Goal: Task Accomplishment & Management: Complete application form

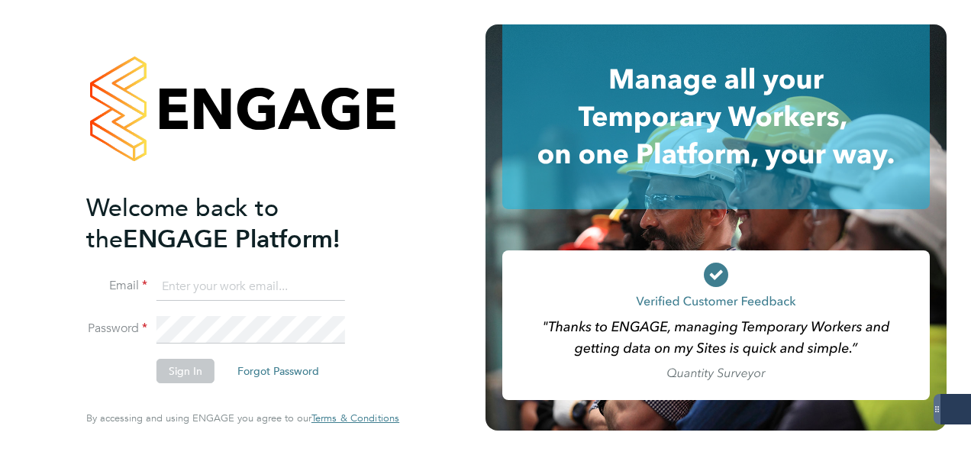
drag, startPoint x: 0, startPoint y: 0, endPoint x: 186, endPoint y: 295, distance: 348.7
click at [186, 295] on input at bounding box center [251, 286] width 189 height 27
type input "ella.muse@manpower.co.uk"
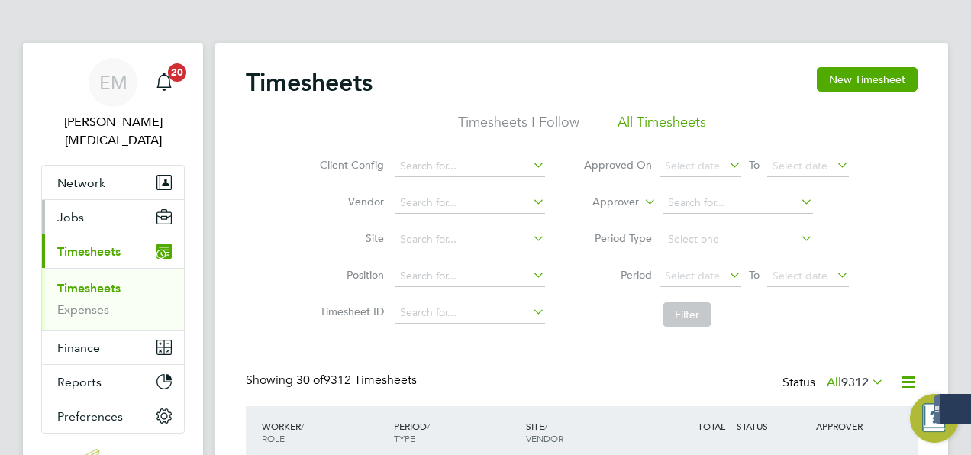
click at [84, 200] on button "Jobs" at bounding box center [113, 217] width 142 height 34
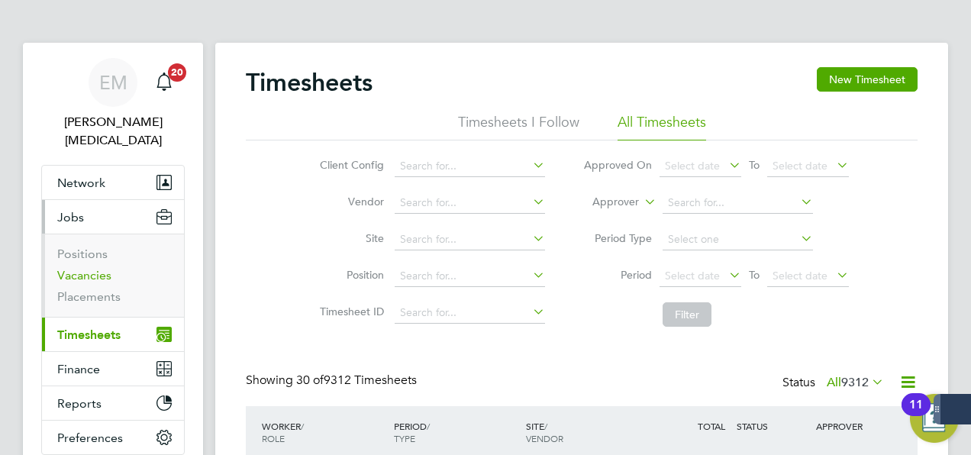
click at [89, 268] on link "Vacancies" at bounding box center [84, 275] width 54 height 15
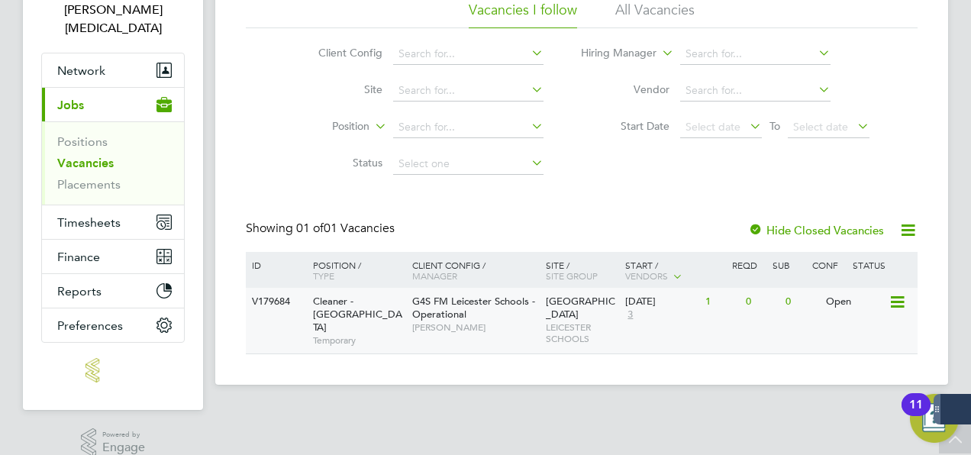
click at [898, 311] on icon at bounding box center [896, 302] width 15 height 18
click at [383, 342] on div "V179684 Cleaner - Leicester Temporary G4S FM Leicester Schools - Operational Na…" at bounding box center [582, 321] width 672 height 66
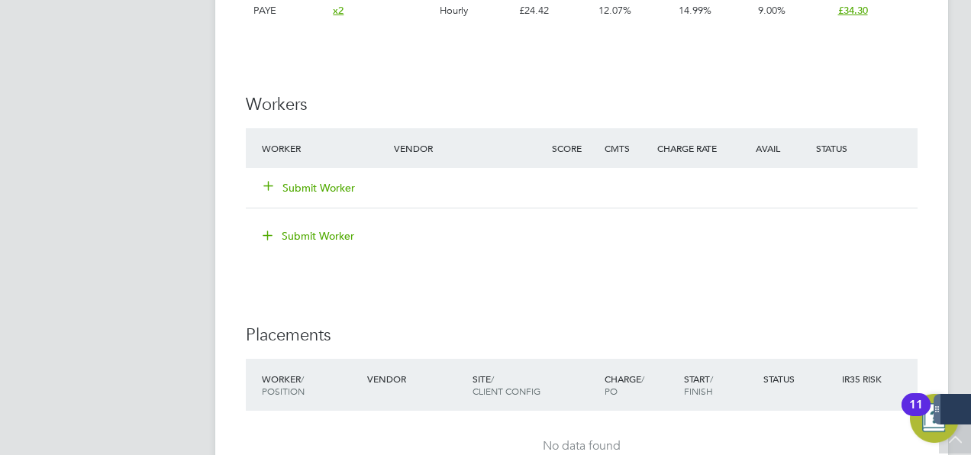
scroll to position [2334, 0]
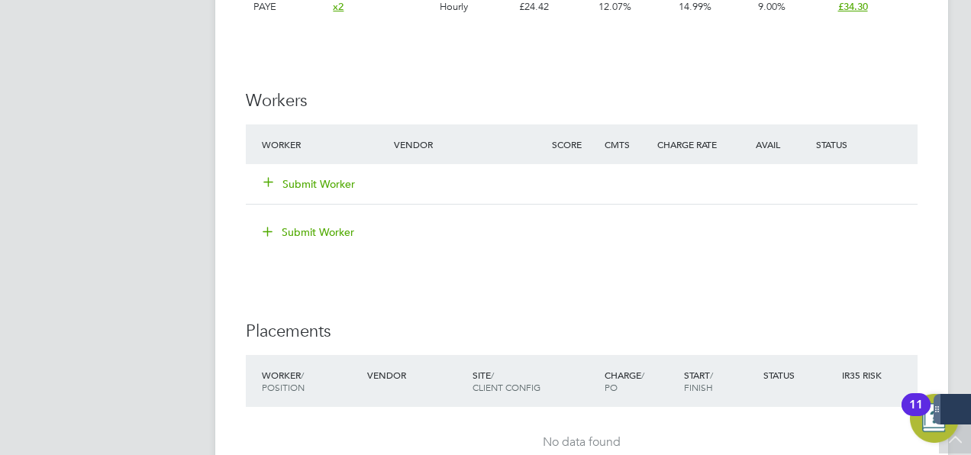
click at [302, 183] on button "Submit Worker" at bounding box center [310, 183] width 92 height 15
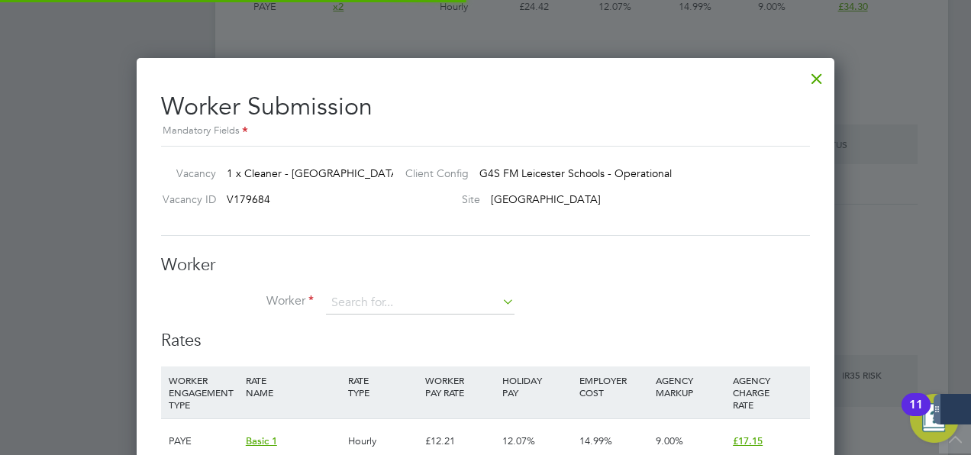
scroll to position [45, 103]
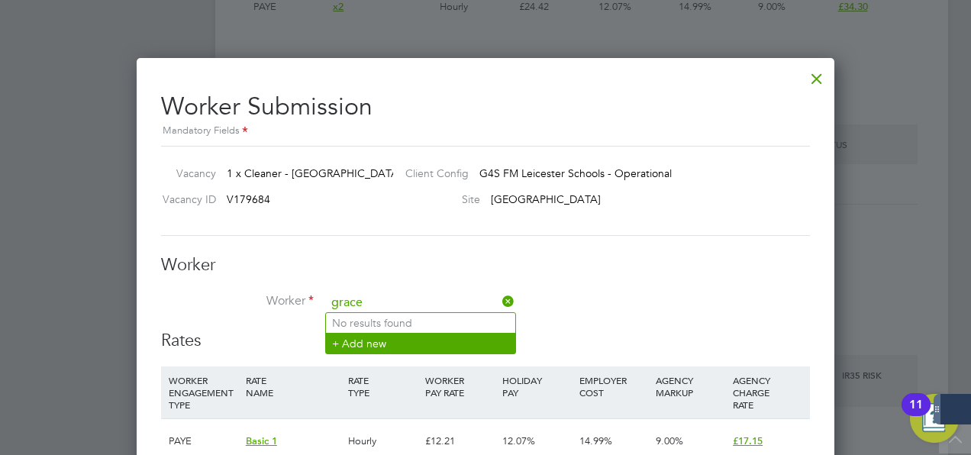
type input "grace"
click at [357, 341] on li "+ Add new" at bounding box center [420, 343] width 189 height 21
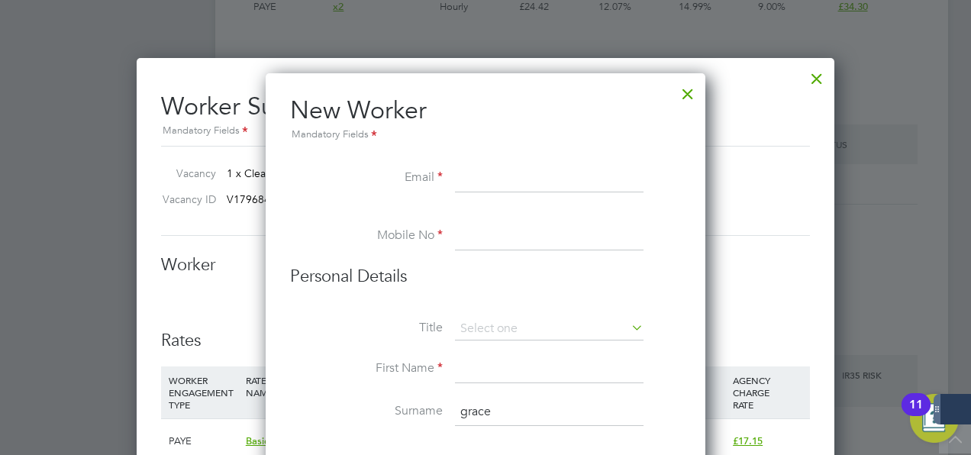
paste input "[EMAIL_ADDRESS][DOMAIN_NAME]"
type input "[EMAIL_ADDRESS][DOMAIN_NAME]"
click at [383, 234] on label "Mobile No" at bounding box center [366, 236] width 153 height 16
paste input "07514 717072"
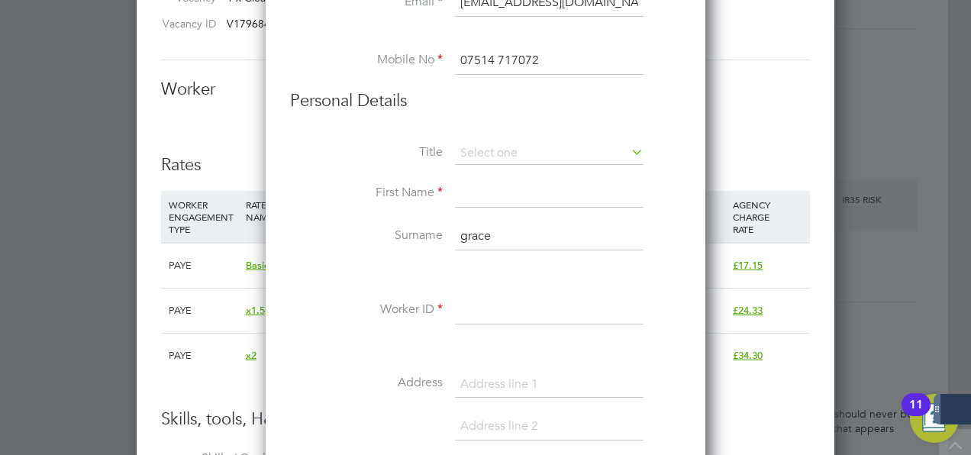
scroll to position [2511, 0]
type input "07514 717072"
click at [500, 192] on input at bounding box center [549, 192] width 189 height 27
type input "Grace"
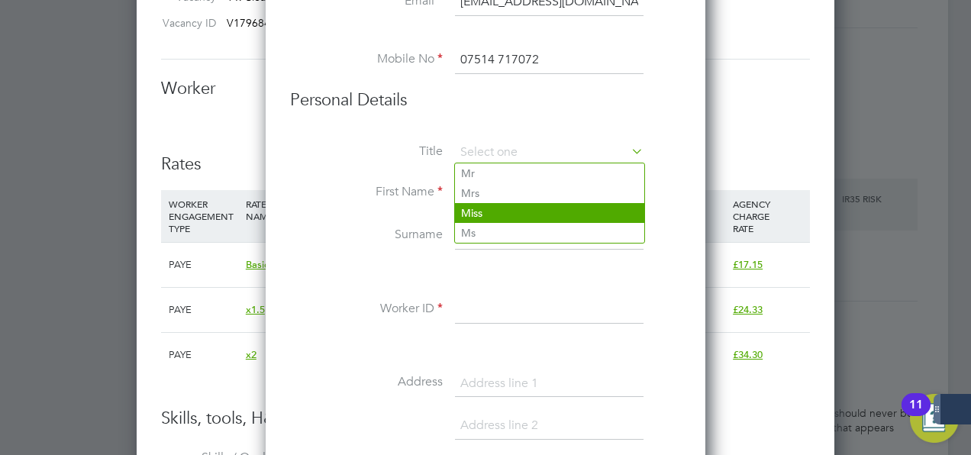
click at [486, 217] on li "Miss" at bounding box center [549, 213] width 189 height 20
type input "Miss"
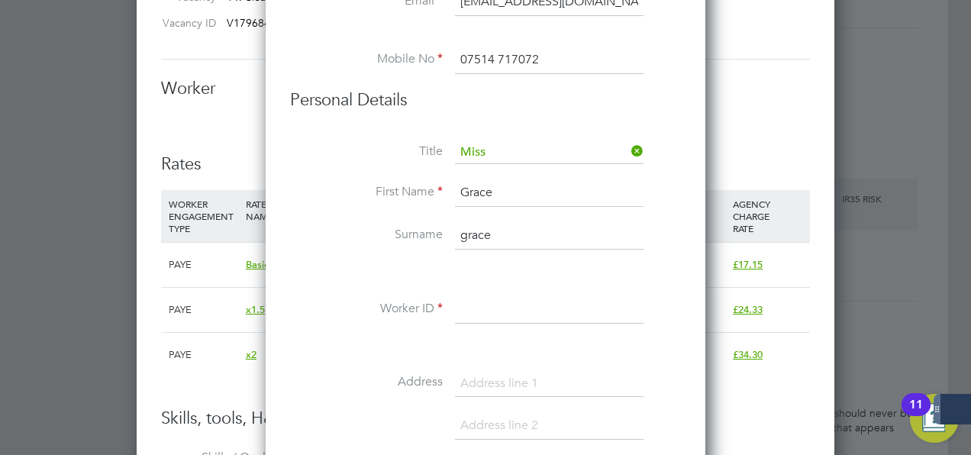
drag, startPoint x: 493, startPoint y: 247, endPoint x: 372, endPoint y: 234, distance: 122.2
click at [372, 234] on li "Surname grace" at bounding box center [485, 243] width 391 height 43
type input "Bello-Oro"
paste input "T434628"
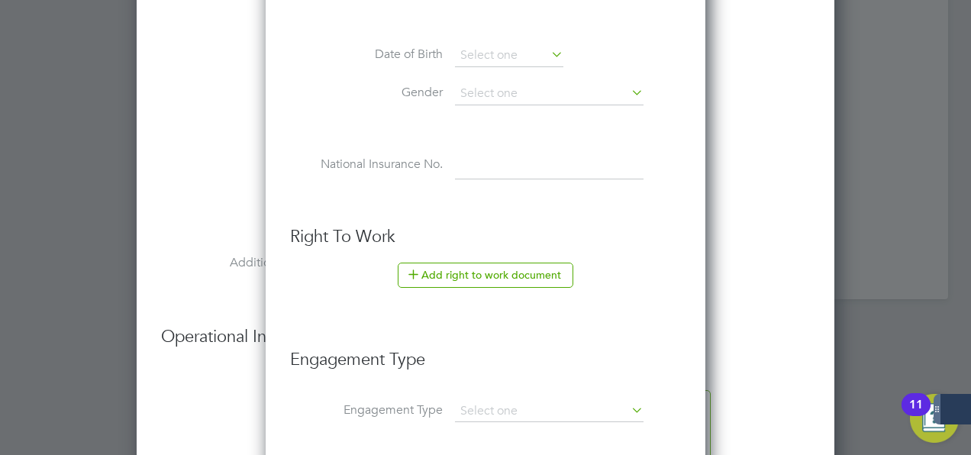
scroll to position [3100, 0]
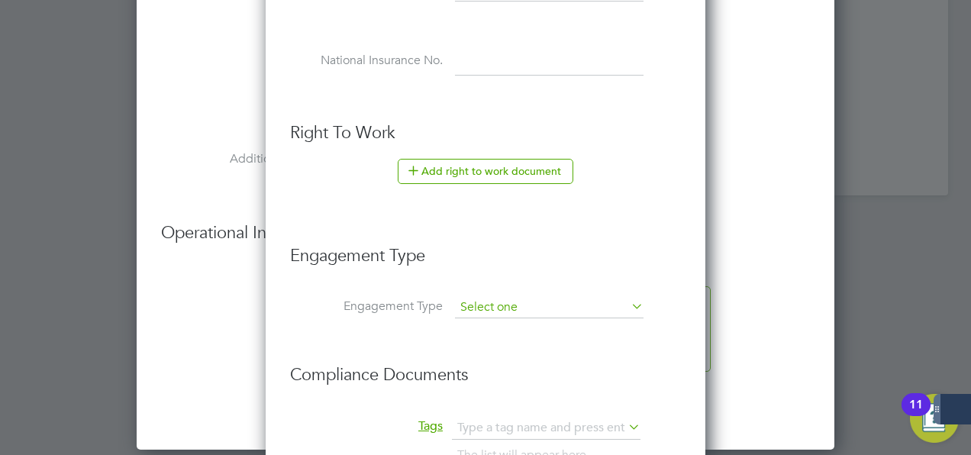
type input "T434628"
click at [477, 299] on input at bounding box center [549, 307] width 189 height 21
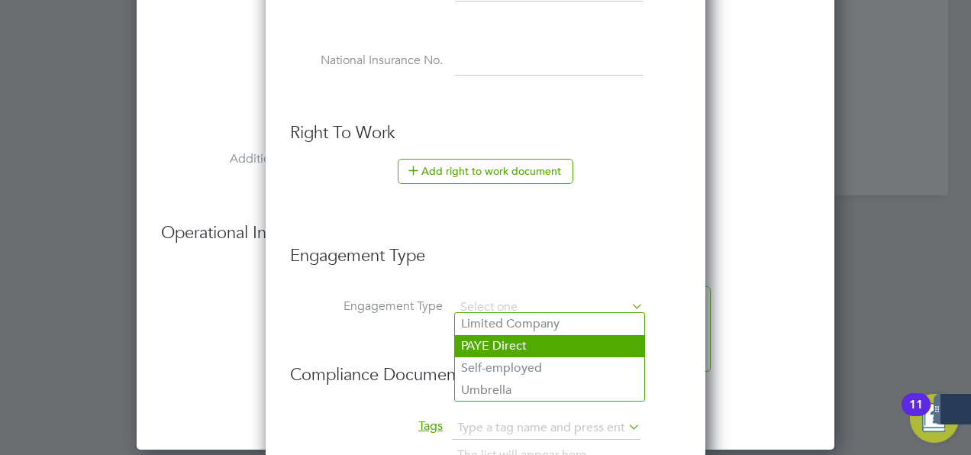
click at [487, 344] on li "PAYE Direct" at bounding box center [549, 346] width 189 height 22
type input "PAYE Direct"
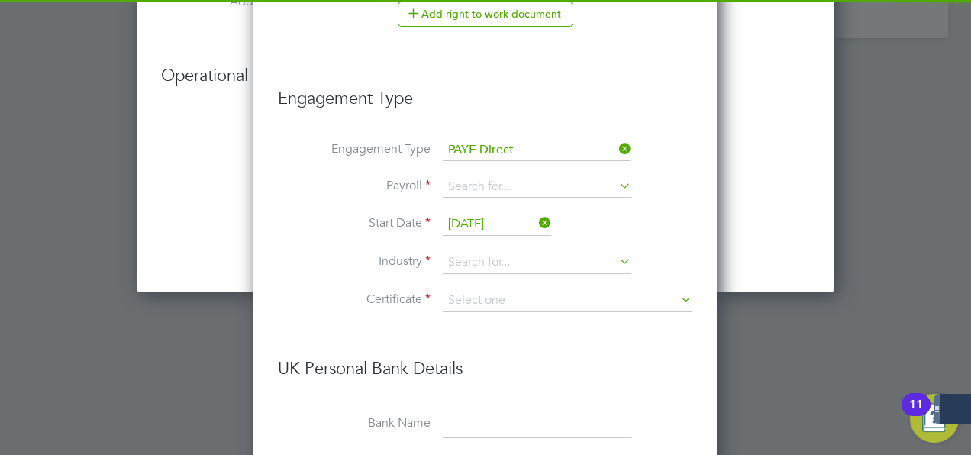
scroll to position [3258, 0]
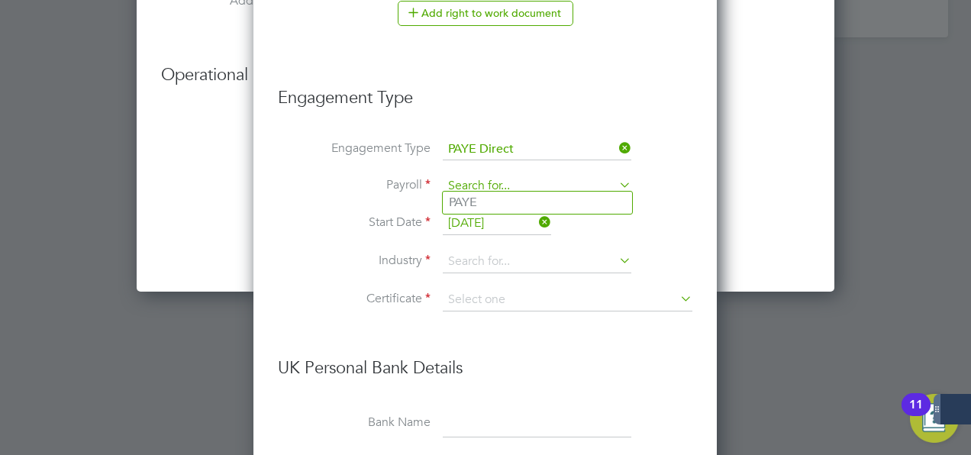
click at [506, 183] on input at bounding box center [537, 186] width 189 height 21
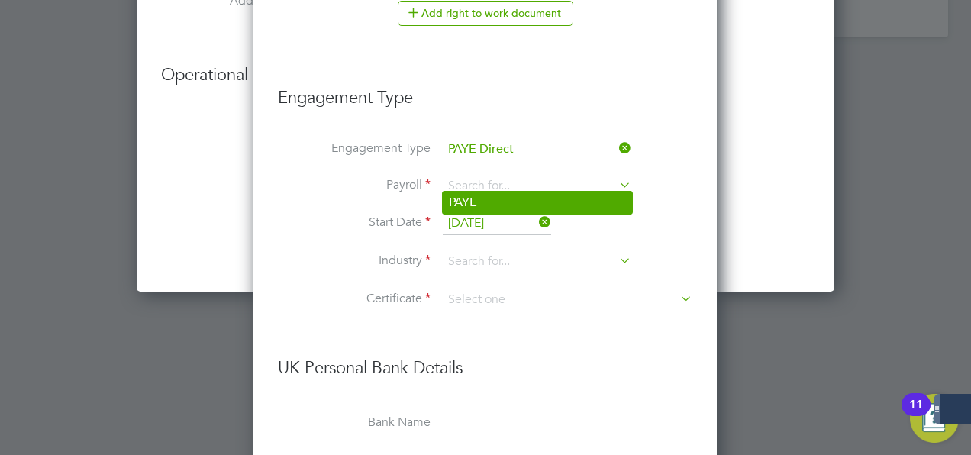
click at [496, 195] on li "PAYE" at bounding box center [537, 203] width 189 height 22
type input "PAYE"
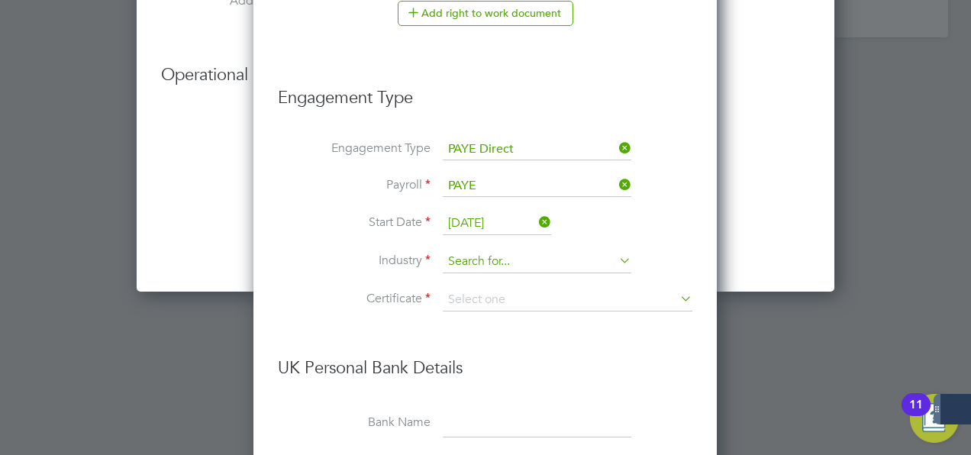
click at [487, 257] on input at bounding box center [537, 261] width 189 height 23
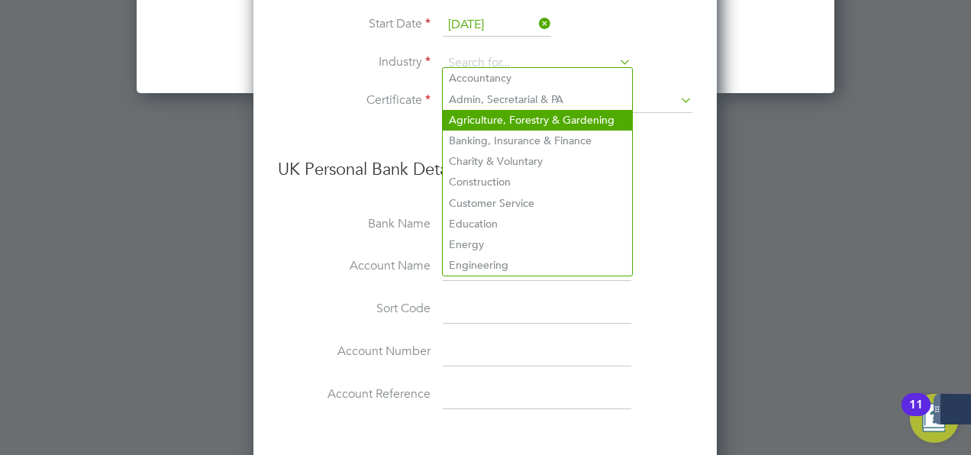
scroll to position [3455, 0]
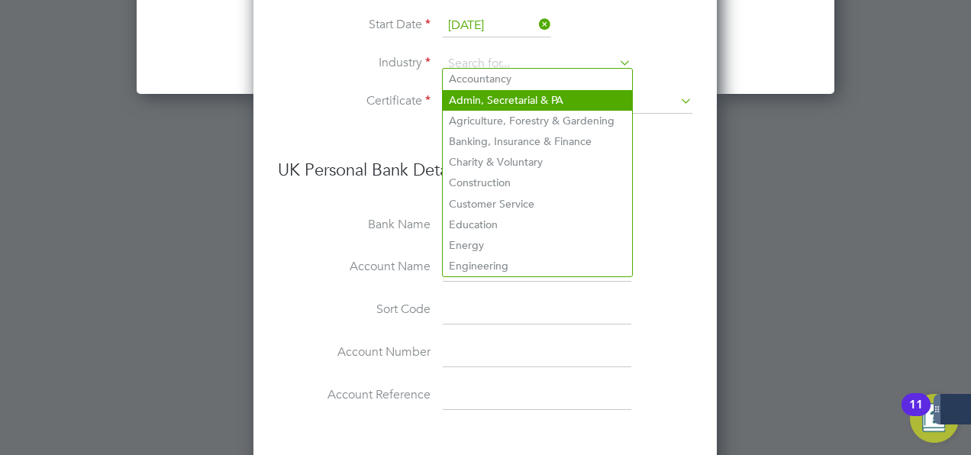
click at [509, 97] on li "Admin, Secretarial & PA" at bounding box center [537, 100] width 189 height 21
type input "Admin, Secretarial & PA"
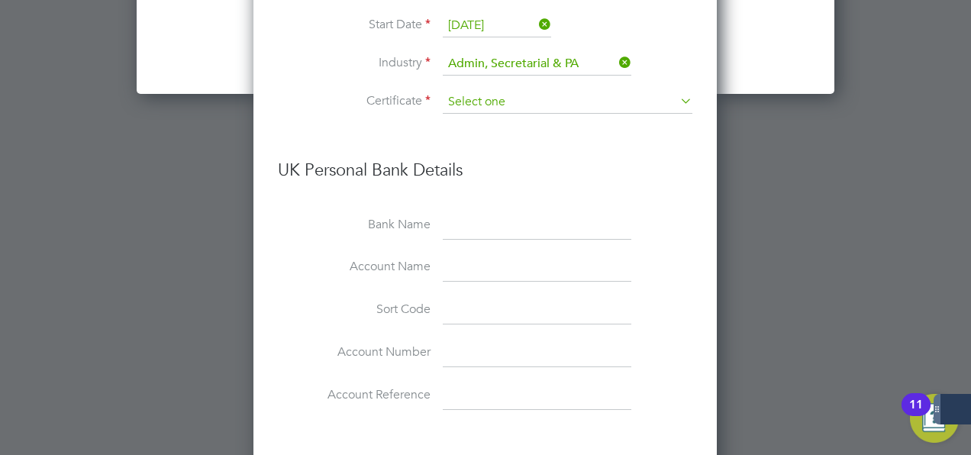
click at [506, 97] on input at bounding box center [568, 102] width 250 height 23
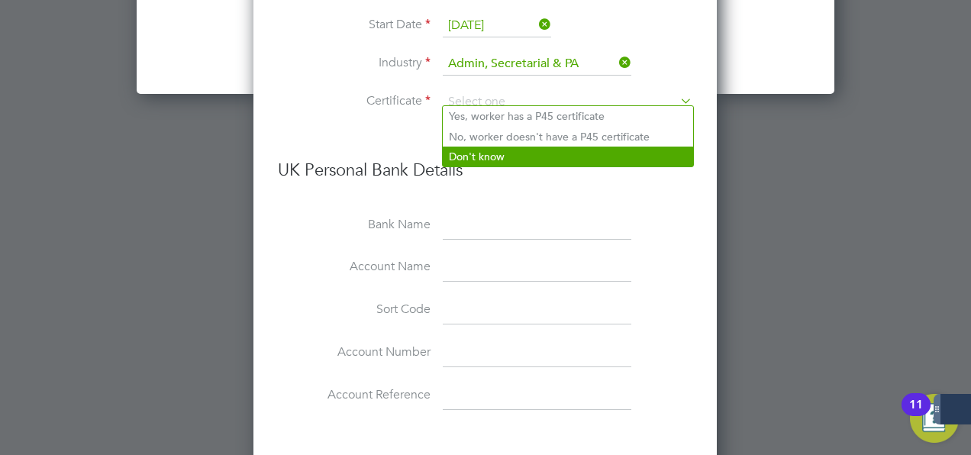
click at [490, 147] on li "Don't know" at bounding box center [568, 157] width 250 height 20
type input "Don't know"
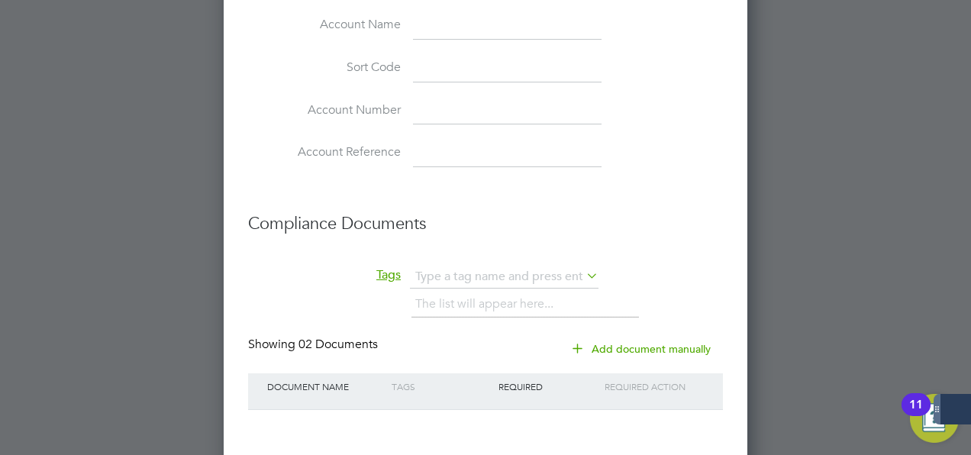
scroll to position [3835, 0]
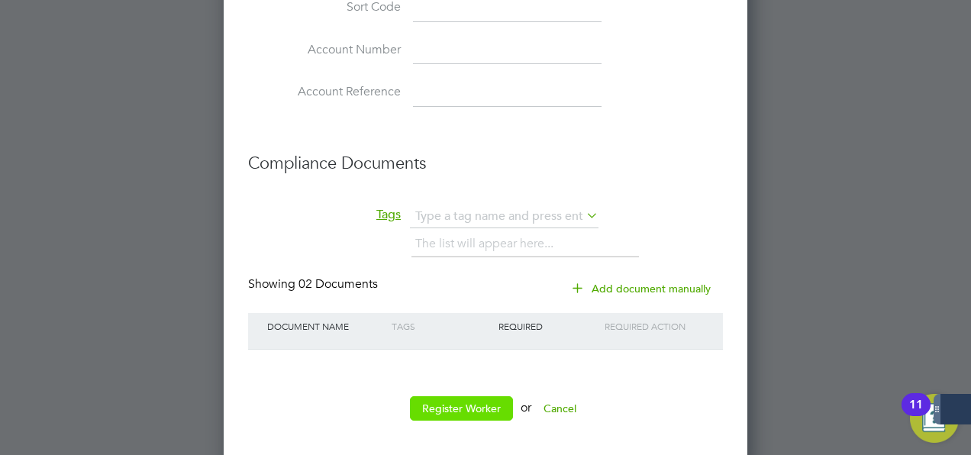
click at [477, 409] on button "Register Worker" at bounding box center [461, 408] width 103 height 24
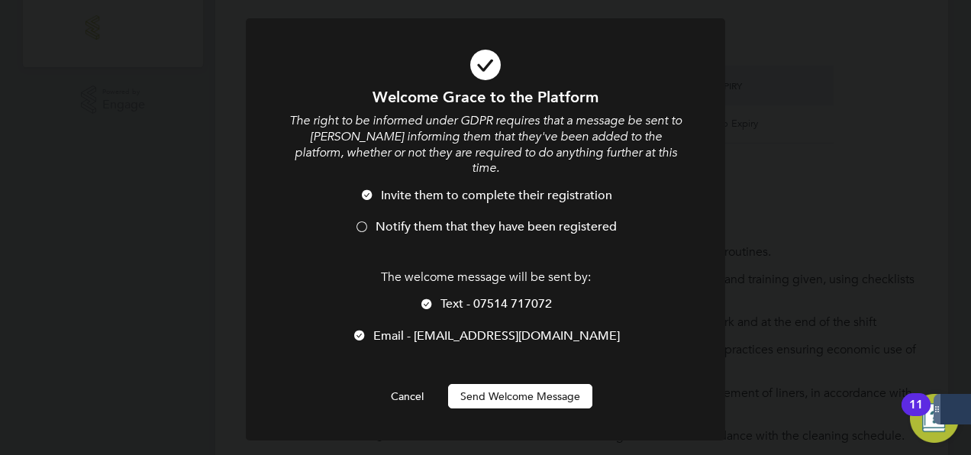
click at [485, 384] on button "Send Welcome Message" at bounding box center [520, 396] width 144 height 24
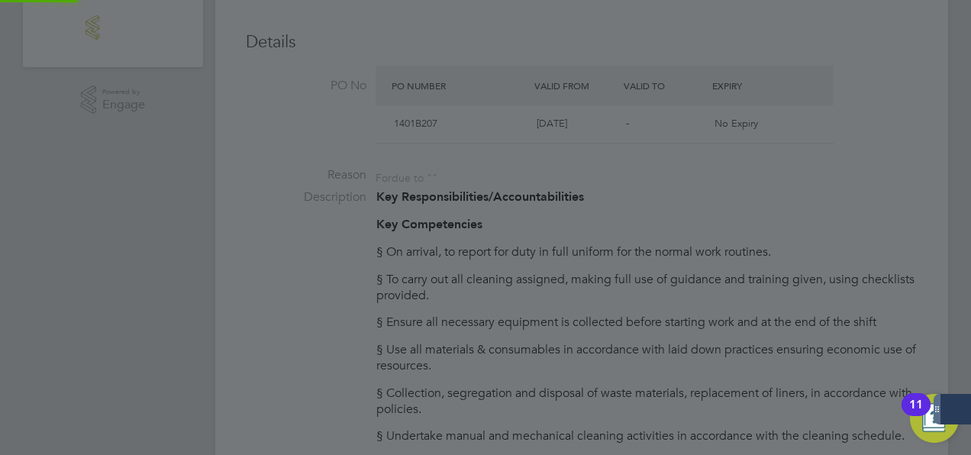
type input "Grace Bello-Oro (T434628)"
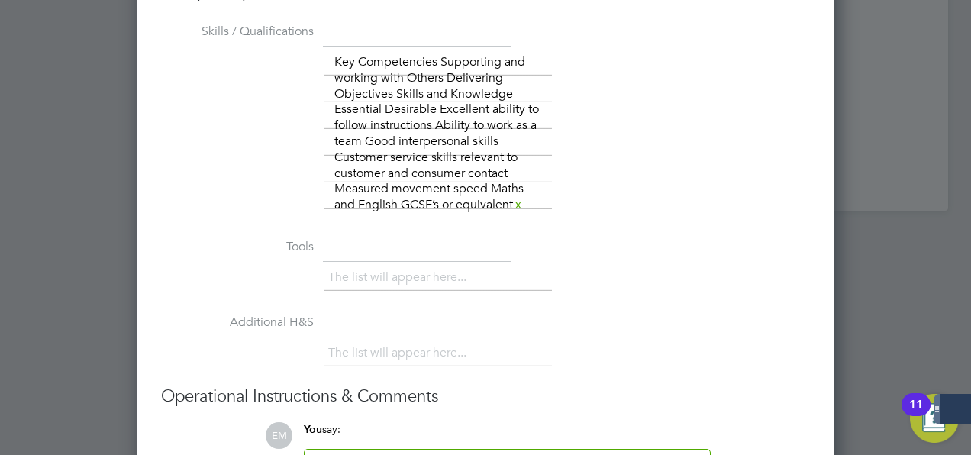
scroll to position [3071, 0]
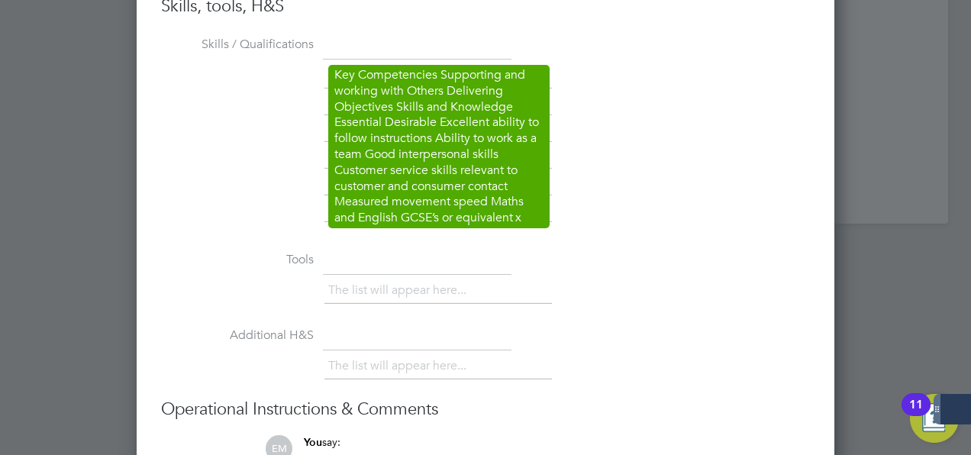
click at [521, 212] on link "x" at bounding box center [518, 218] width 11 height 20
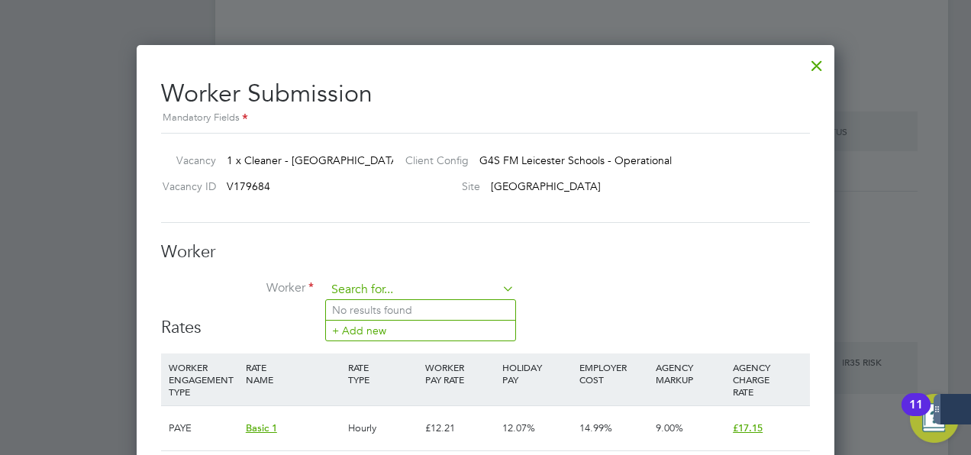
scroll to position [1015, 698]
click at [466, 286] on input at bounding box center [420, 290] width 189 height 23
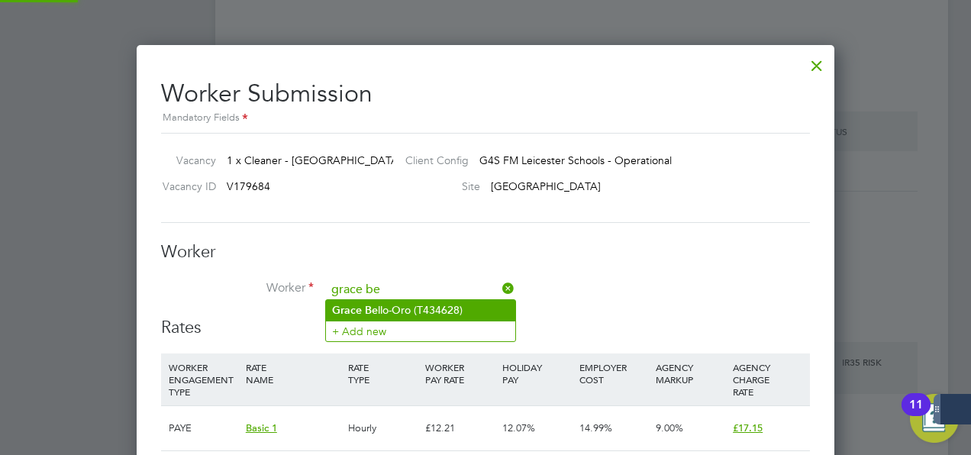
click at [360, 306] on b "Grace" at bounding box center [347, 310] width 30 height 13
type input "Grace Bello-Oro (T434628)"
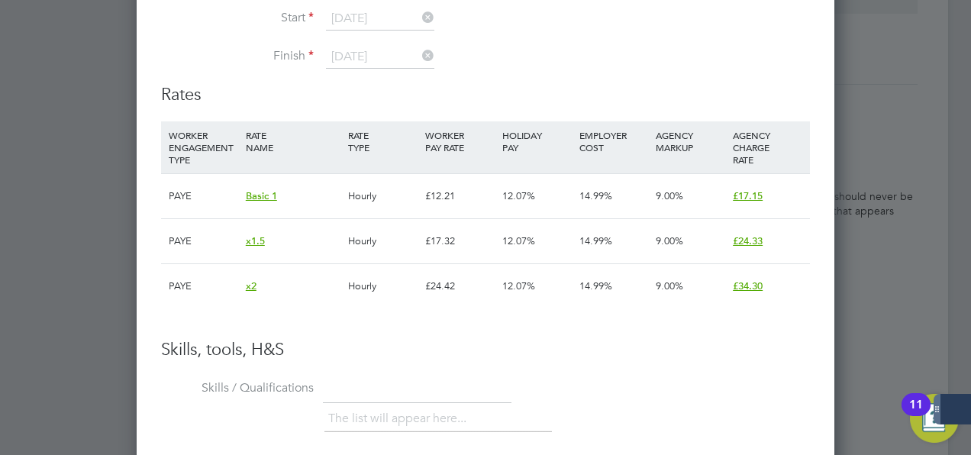
scroll to position [1350, 698]
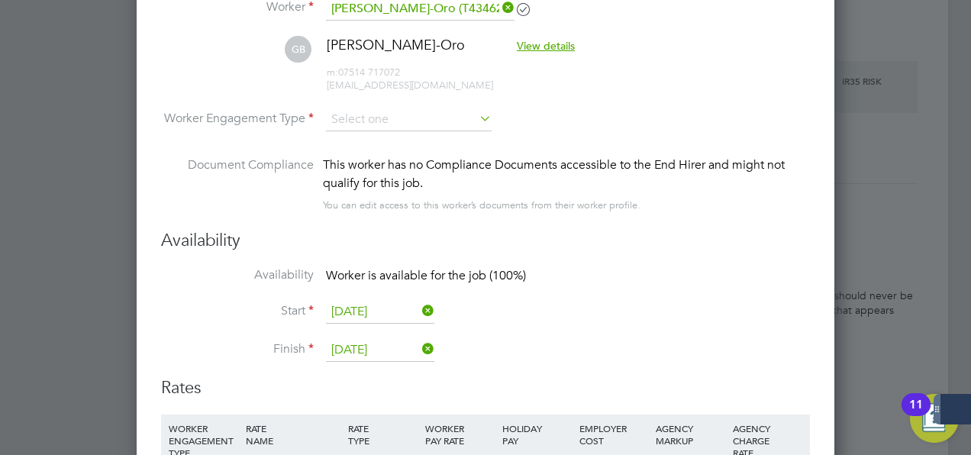
click at [408, 95] on li "GB Grace Bello-Oro View details m: 07514 717072 oreoluwagrace19@gmail.com" at bounding box center [485, 72] width 649 height 73
click at [400, 117] on input at bounding box center [409, 119] width 166 height 23
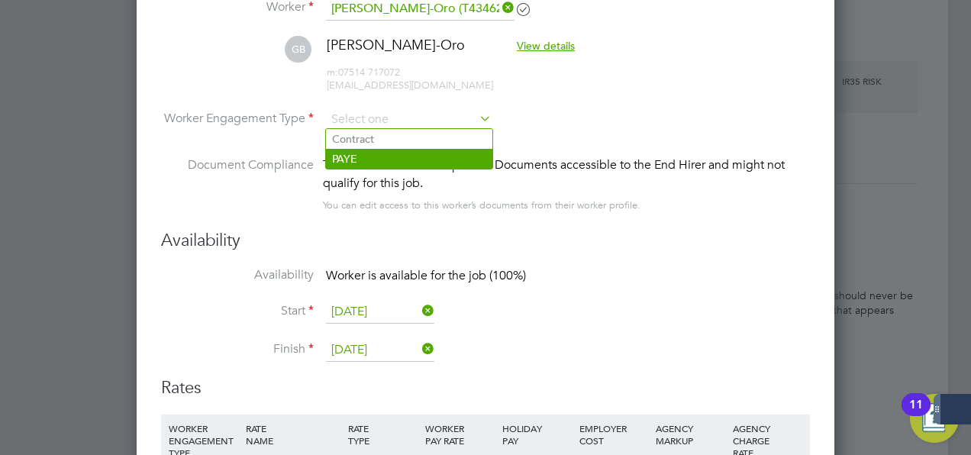
click at [371, 161] on li "PAYE" at bounding box center [409, 159] width 166 height 20
type input "PAYE"
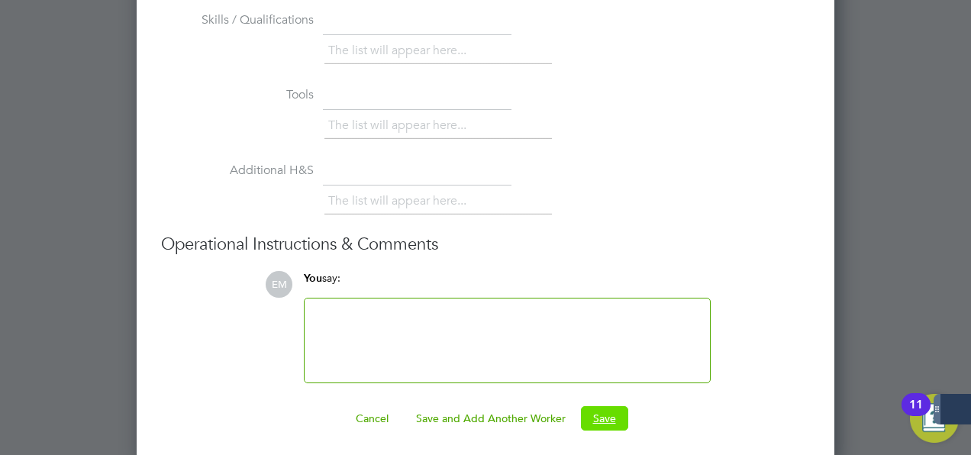
click at [597, 417] on button "Save" at bounding box center [604, 418] width 47 height 24
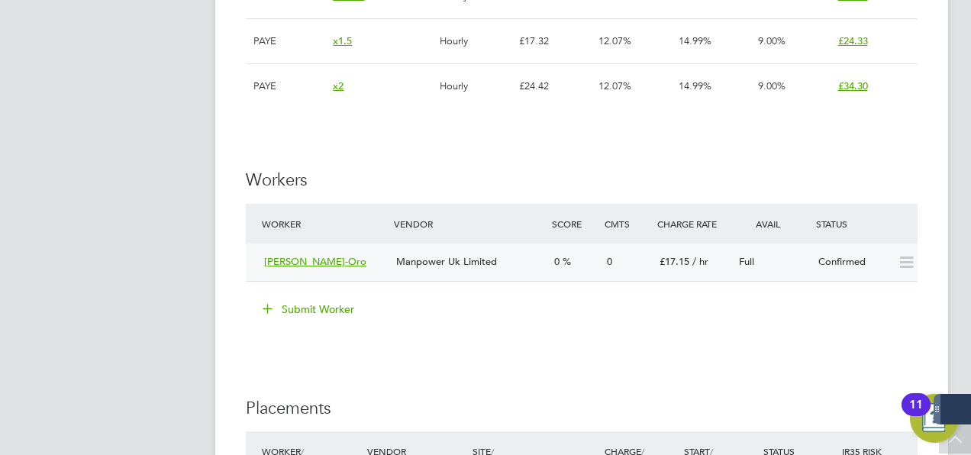
click at [326, 260] on span "Grace Bello-Oro" at bounding box center [315, 261] width 102 height 13
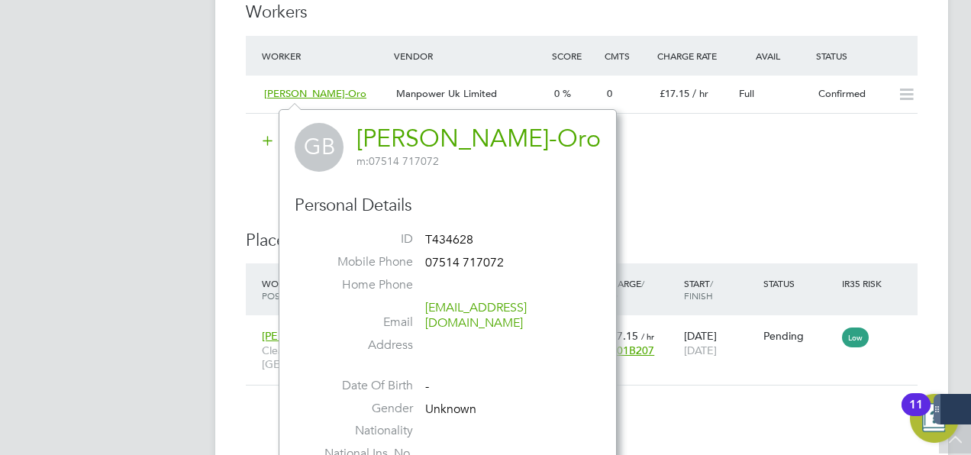
click at [402, 140] on link "Grace Bello-Oro" at bounding box center [479, 139] width 244 height 30
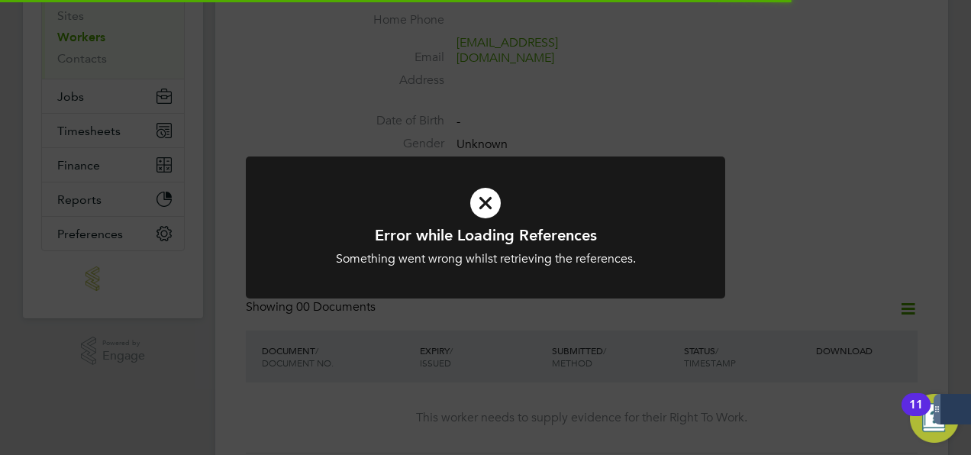
scroll to position [247, 0]
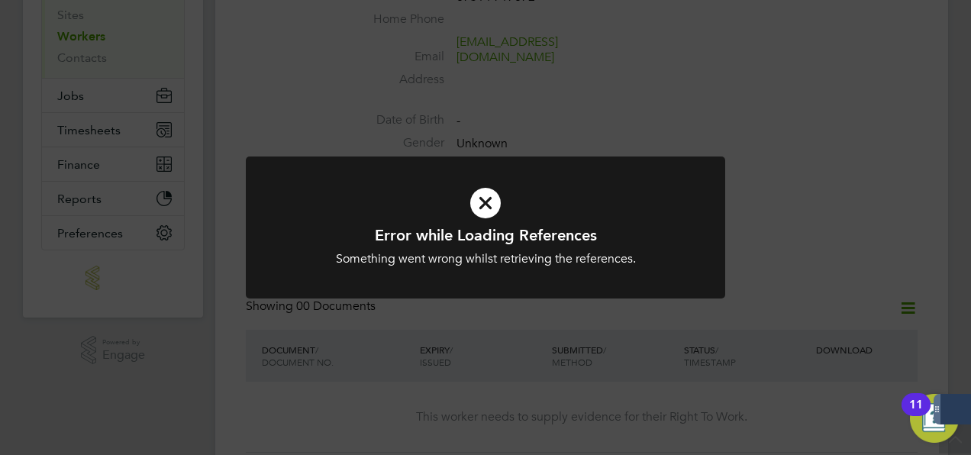
click at [493, 201] on icon at bounding box center [485, 203] width 397 height 60
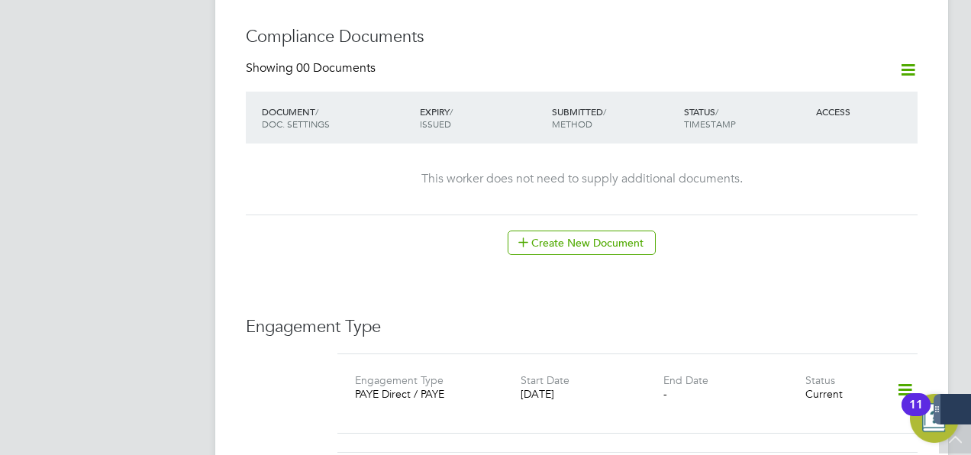
scroll to position [733, 0]
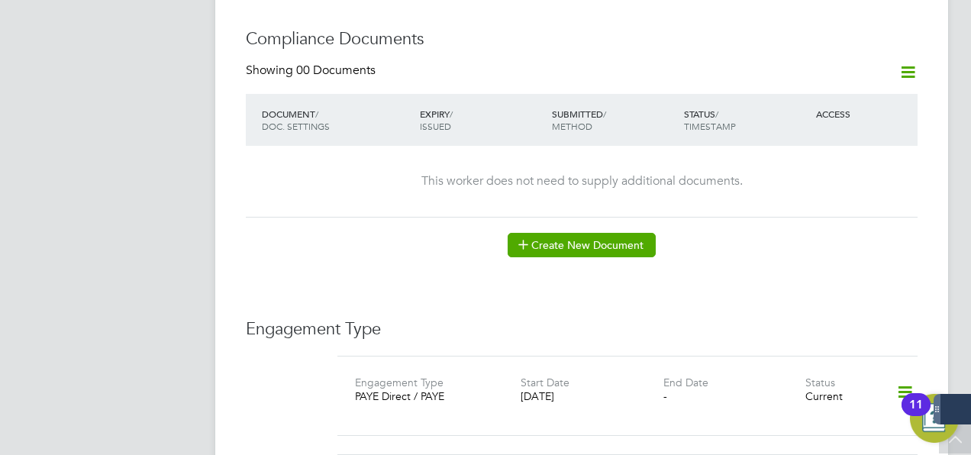
click at [548, 233] on button "Create New Document" at bounding box center [582, 245] width 148 height 24
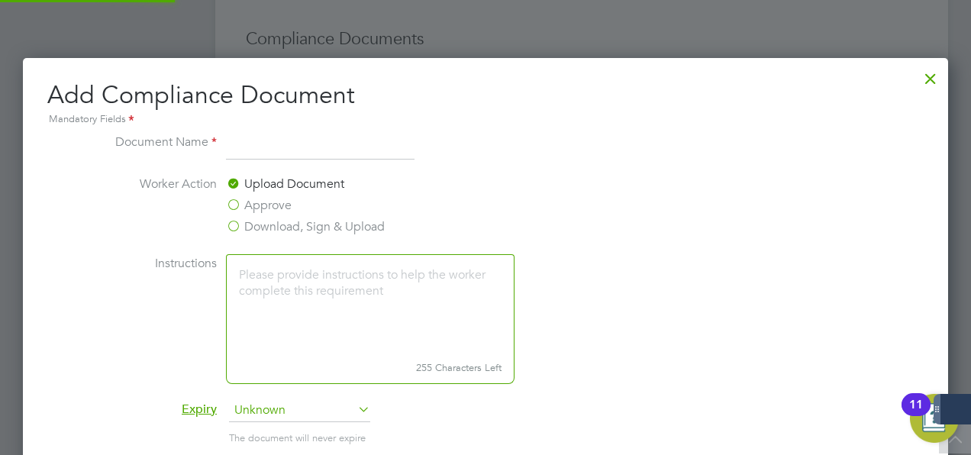
scroll to position [798, 926]
type input "ENHANCED DBS"
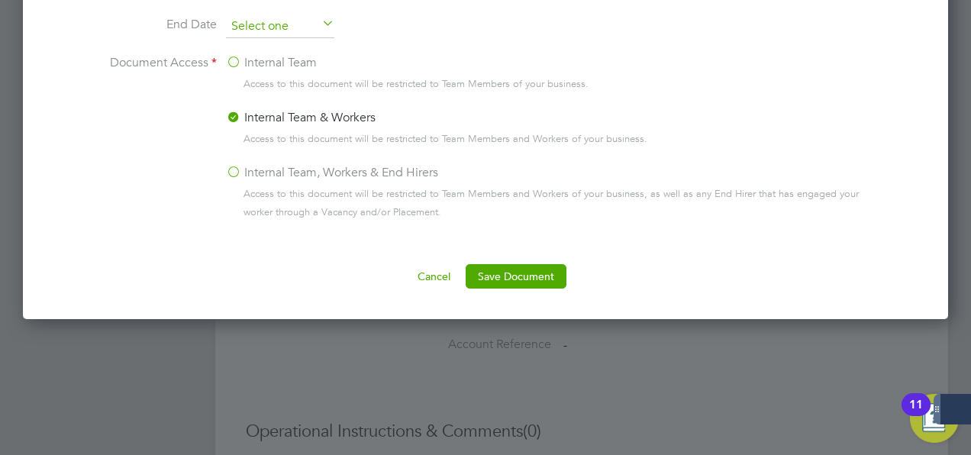
scroll to position [1274, 0]
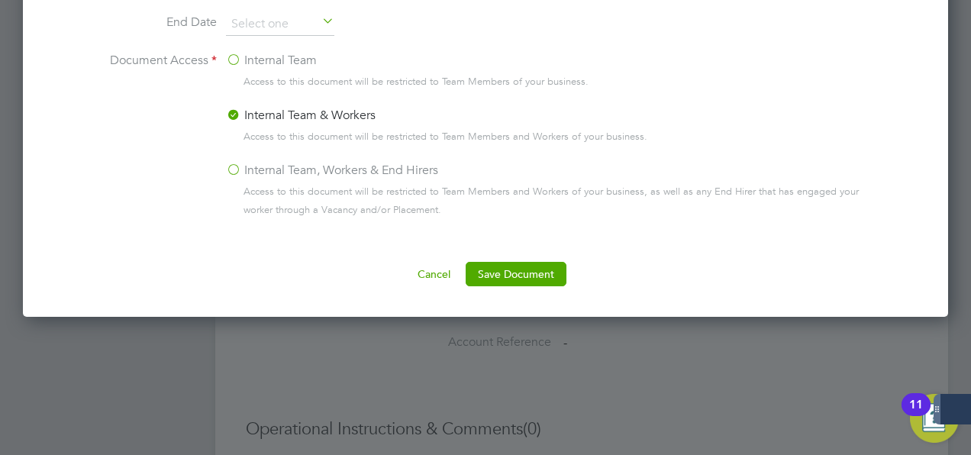
click at [250, 172] on label "Internal Team, Workers & End Hirers" at bounding box center [332, 170] width 212 height 18
click at [0, 0] on input "Internal Team, Workers & End Hirers" at bounding box center [0, 0] width 0 height 0
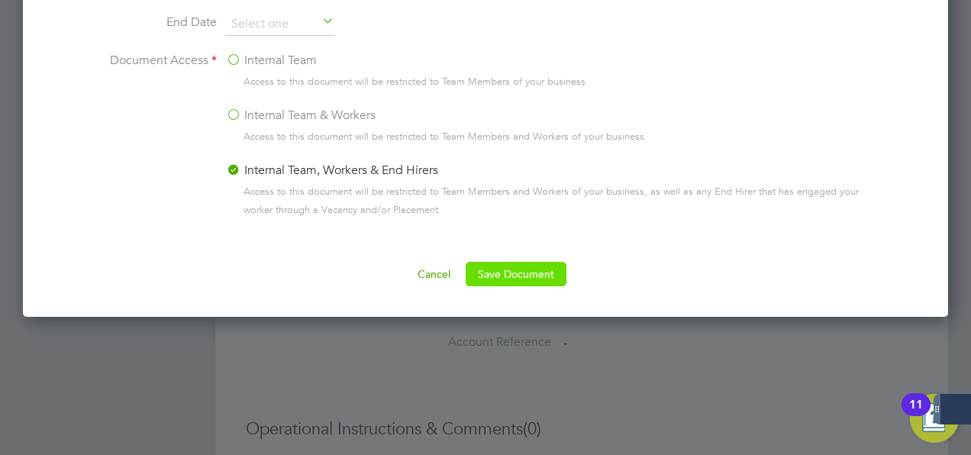
click at [545, 281] on button "Save Document" at bounding box center [516, 274] width 101 height 24
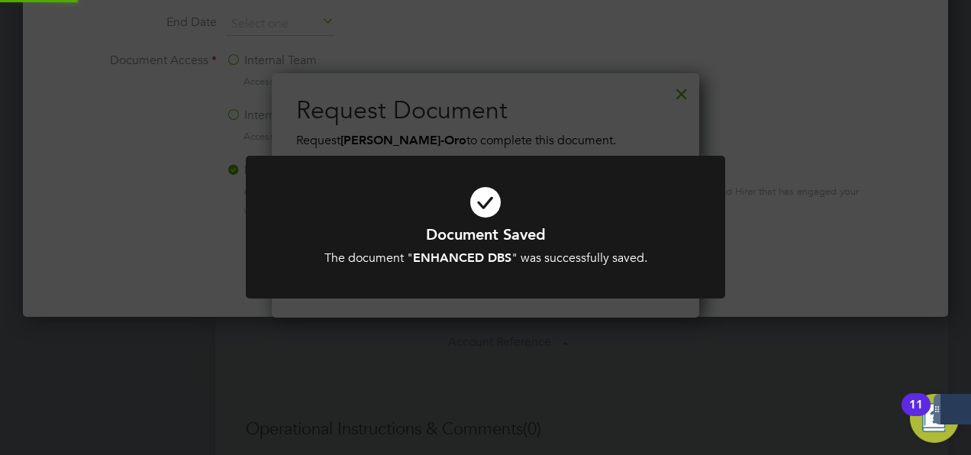
scroll to position [244, 428]
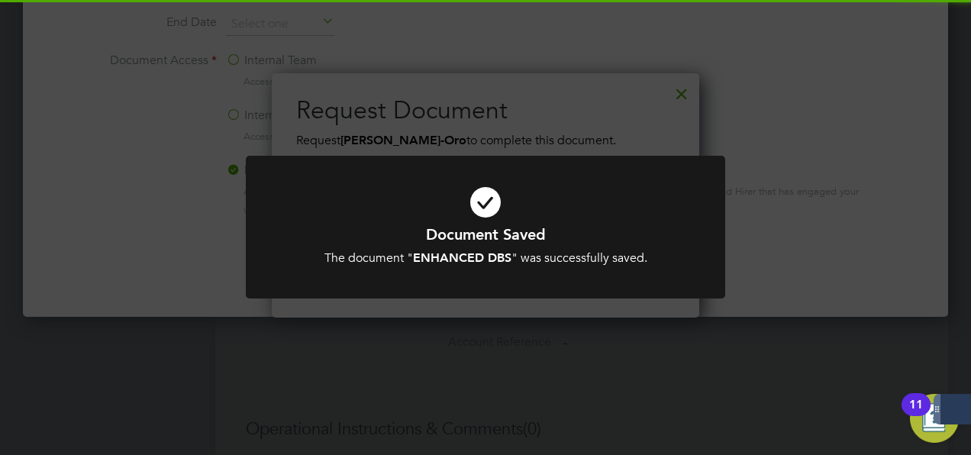
click at [502, 228] on h1 "Document Saved" at bounding box center [485, 235] width 397 height 20
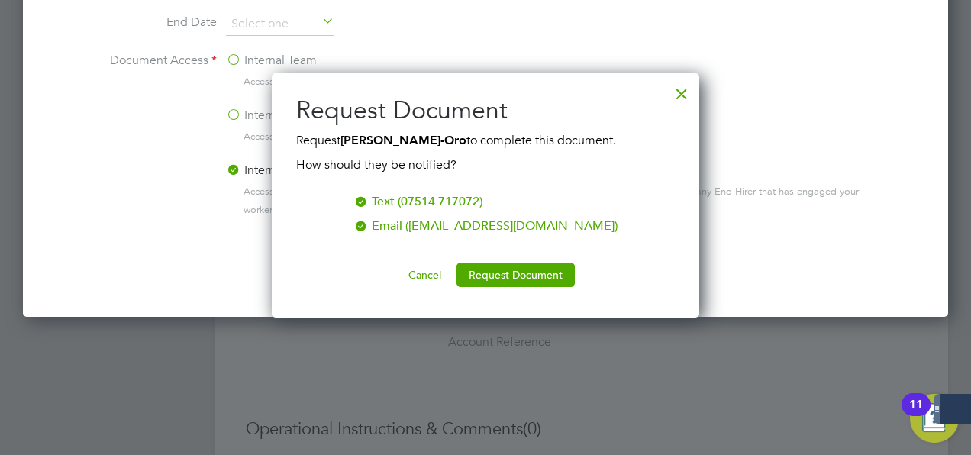
click at [431, 271] on button "Cancel" at bounding box center [424, 275] width 57 height 24
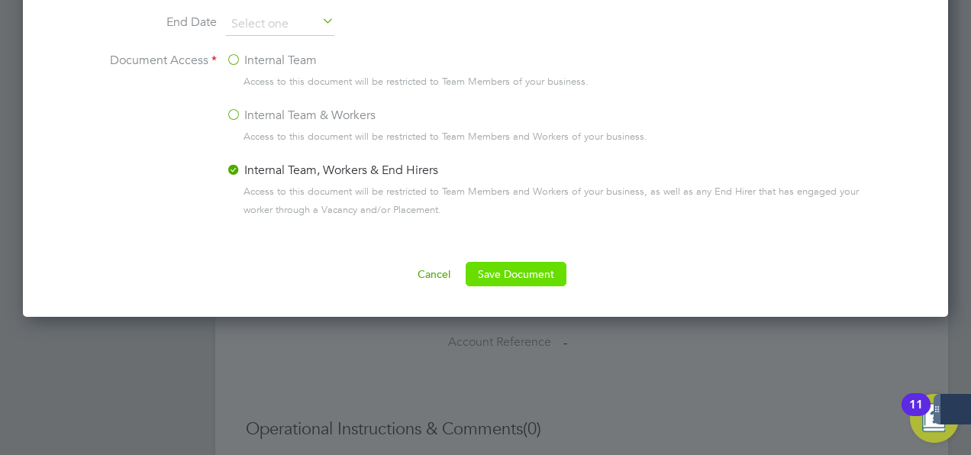
click at [478, 265] on button "Save Document" at bounding box center [516, 274] width 101 height 24
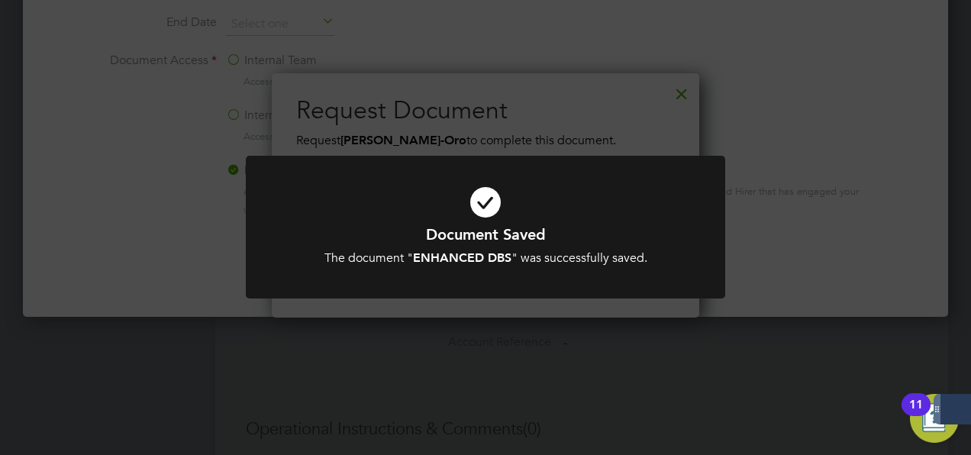
click at [470, 192] on icon at bounding box center [485, 203] width 397 height 60
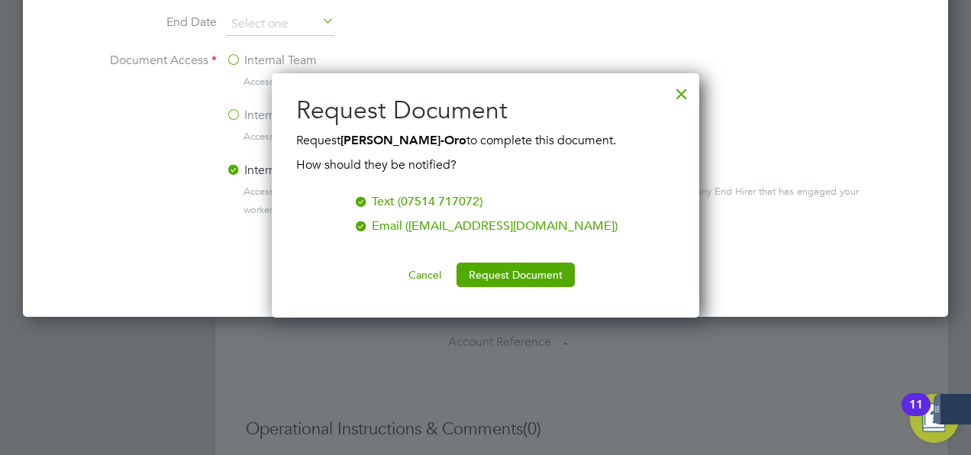
click at [681, 92] on div at bounding box center [681, 89] width 27 height 27
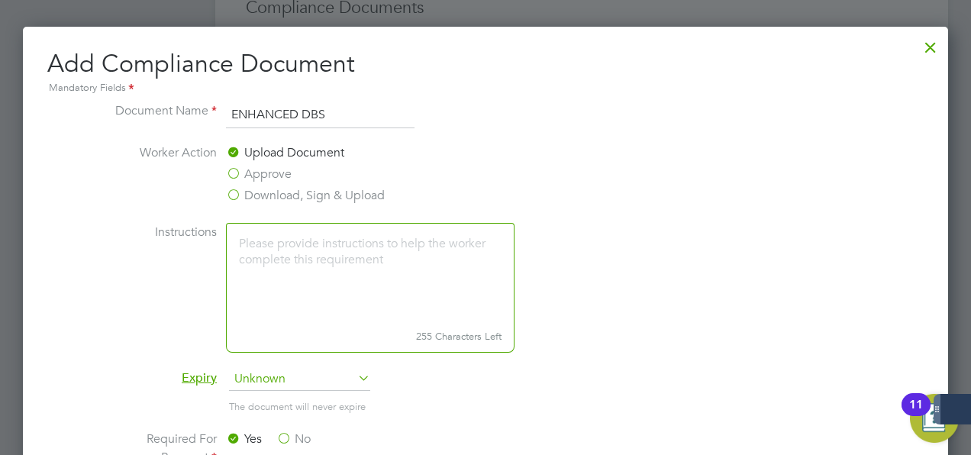
scroll to position [764, 0]
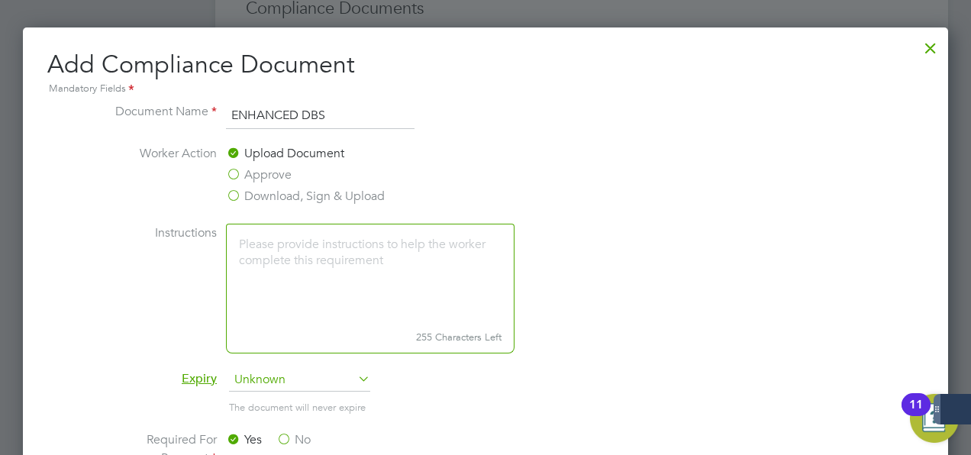
click at [932, 49] on div at bounding box center [930, 44] width 27 height 27
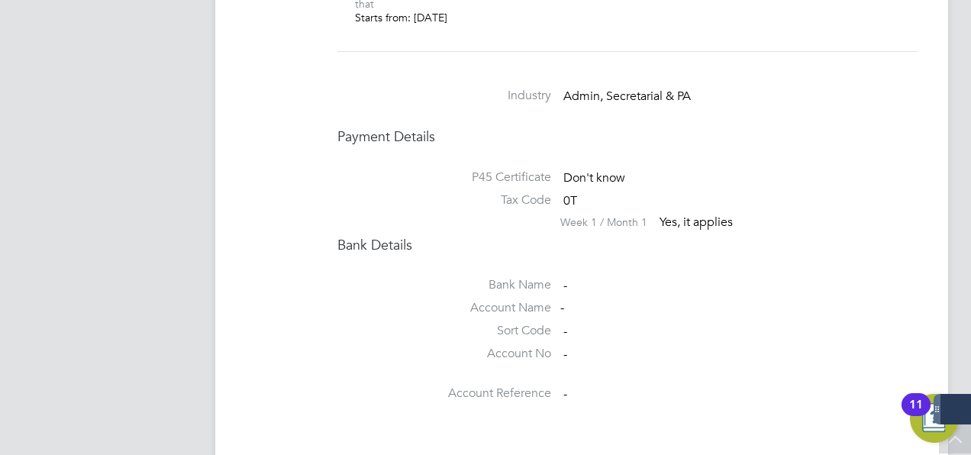
scroll to position [1133, 0]
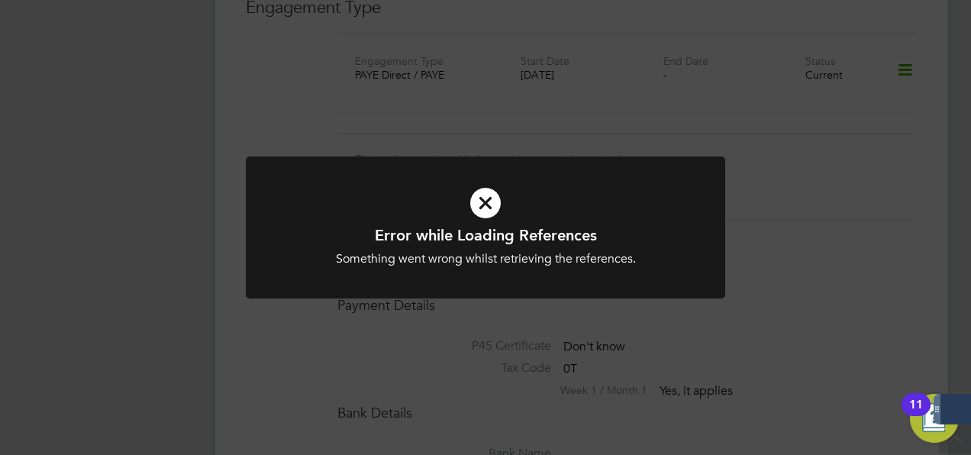
click at [486, 205] on icon at bounding box center [485, 203] width 397 height 60
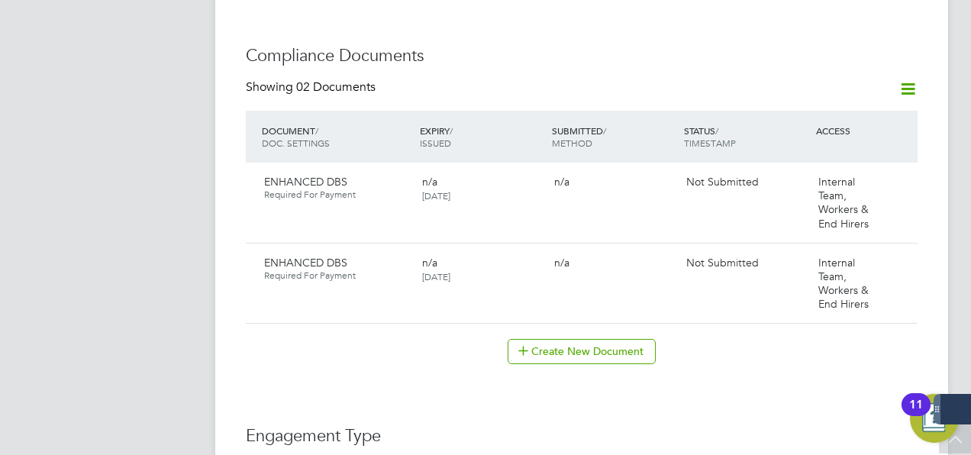
scroll to position [716, 0]
click at [906, 176] on icon at bounding box center [898, 183] width 15 height 18
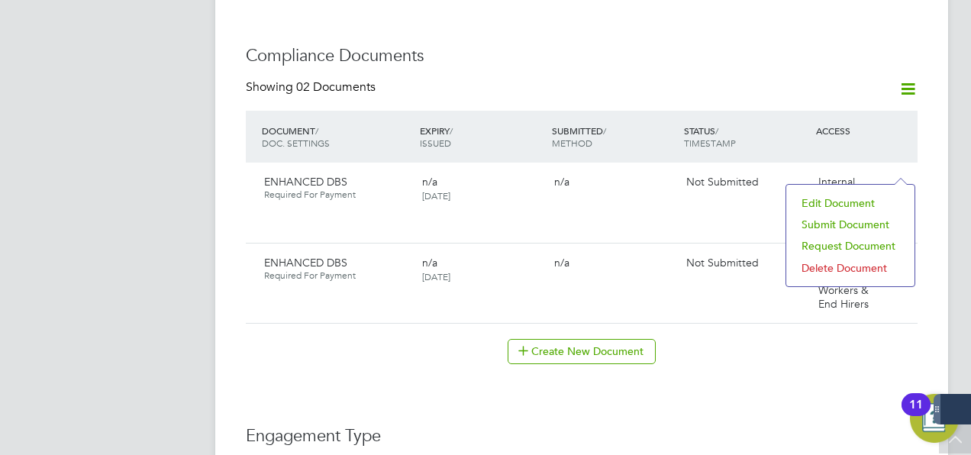
click at [851, 203] on li "Edit Document" at bounding box center [850, 202] width 113 height 21
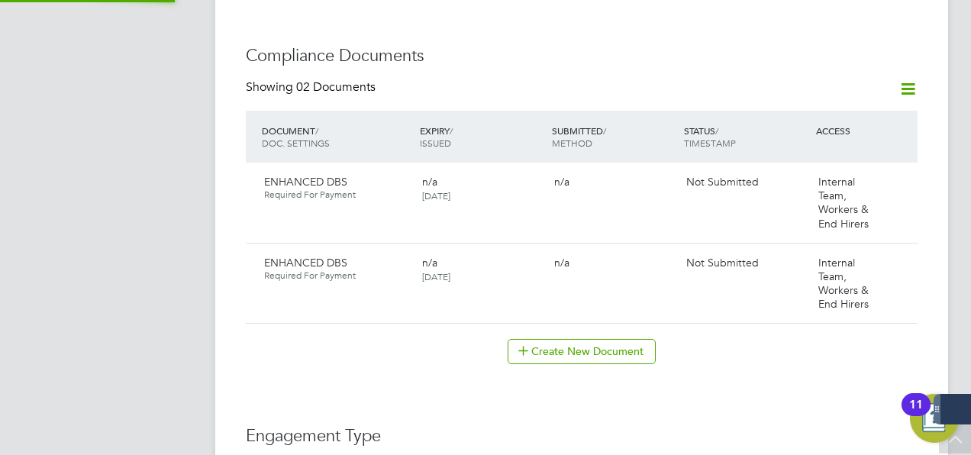
type input "ENHANCED DBS"
type input "[DATE]"
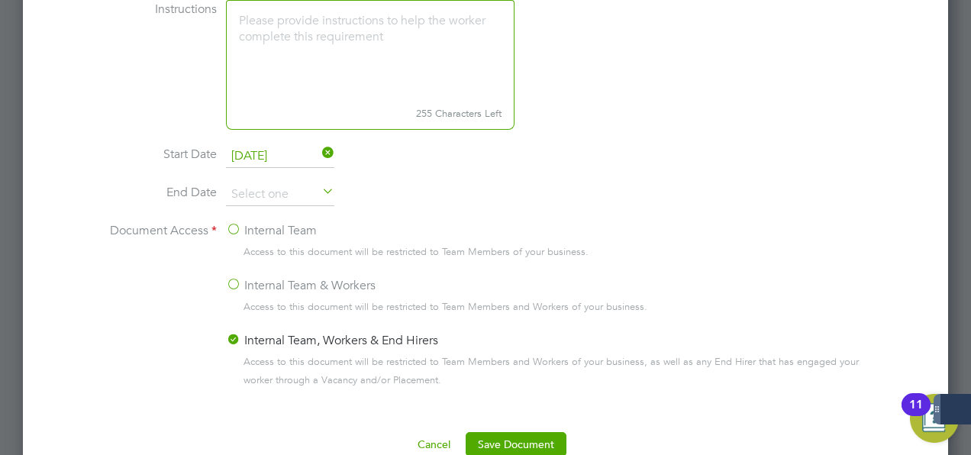
scroll to position [1156, 0]
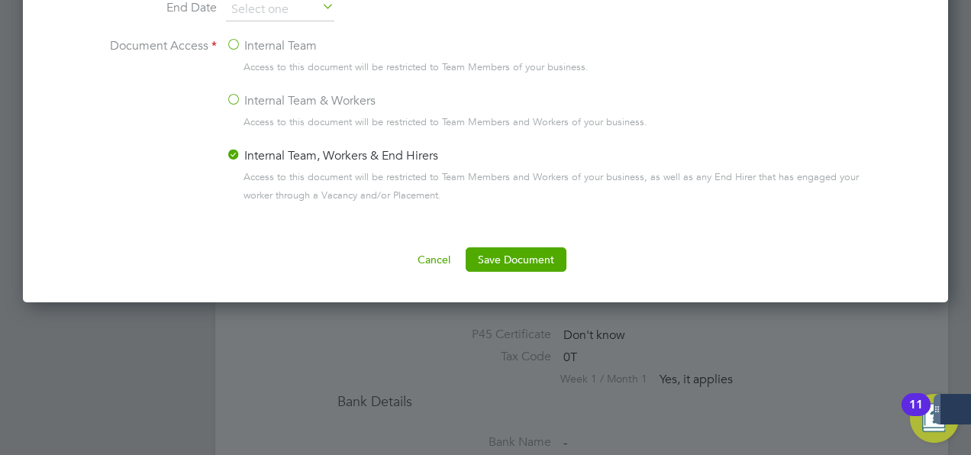
click at [443, 247] on button "Cancel" at bounding box center [433, 259] width 57 height 24
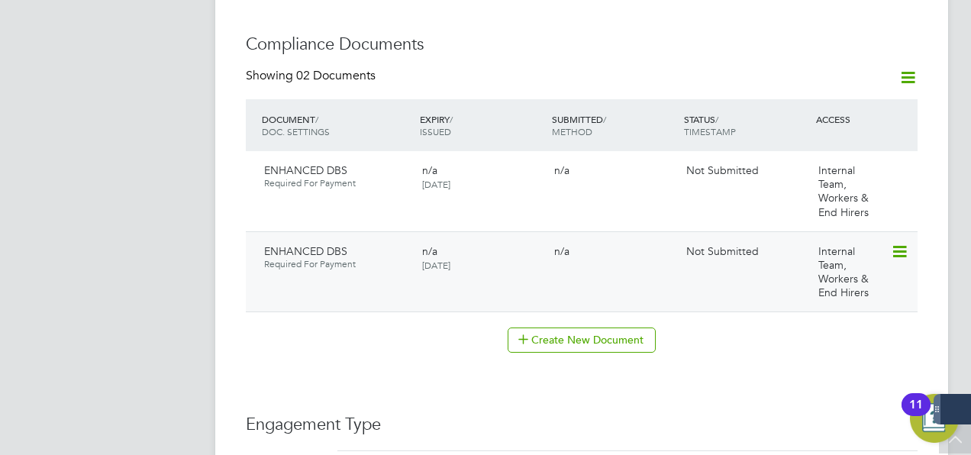
scroll to position [716, 0]
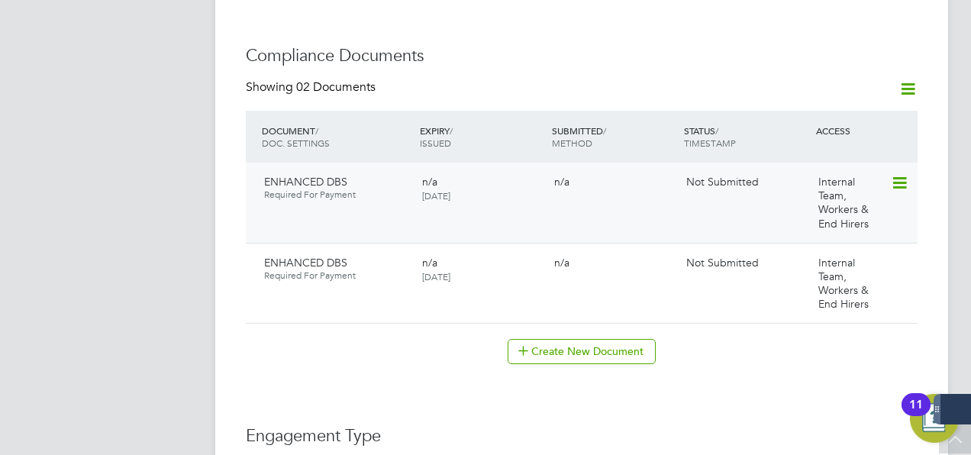
click at [899, 174] on icon at bounding box center [898, 183] width 15 height 18
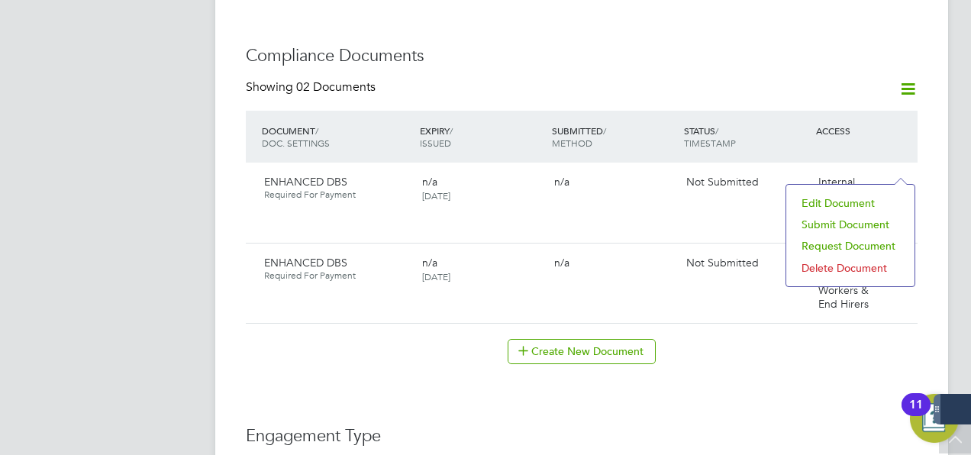
click at [828, 227] on li "Submit Document" at bounding box center [850, 224] width 113 height 21
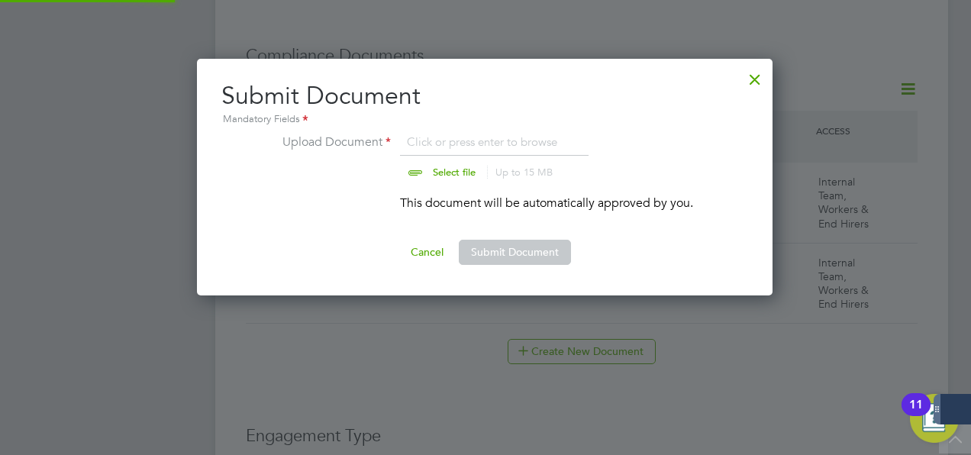
scroll to position [237, 577]
click at [452, 139] on input "file" at bounding box center [469, 156] width 240 height 46
type input "C:\fakepath\New DBS [PERSON_NAME]-Oro.pdf"
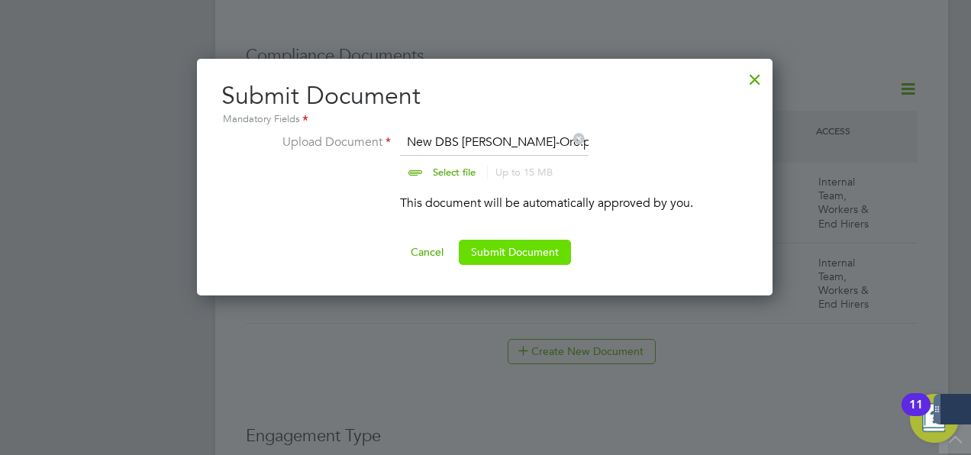
click at [496, 263] on button "Submit Document" at bounding box center [515, 252] width 112 height 24
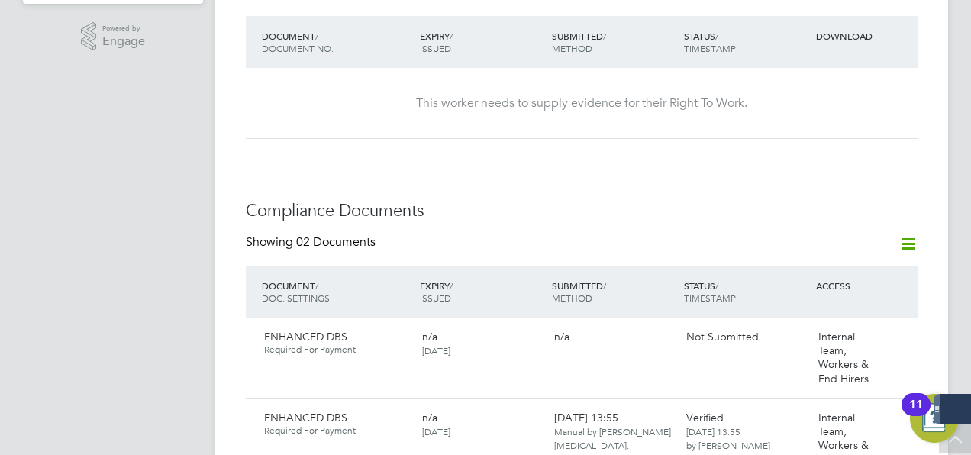
scroll to position [300, 0]
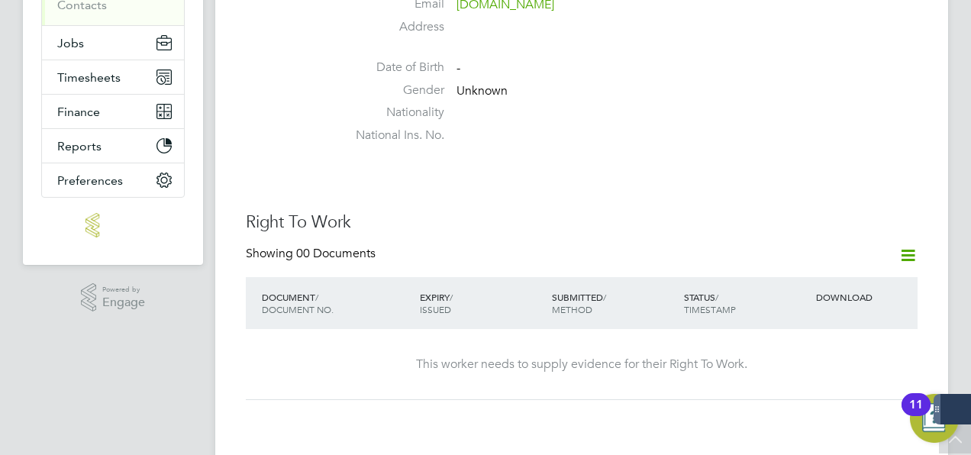
click at [913, 246] on icon at bounding box center [908, 255] width 19 height 19
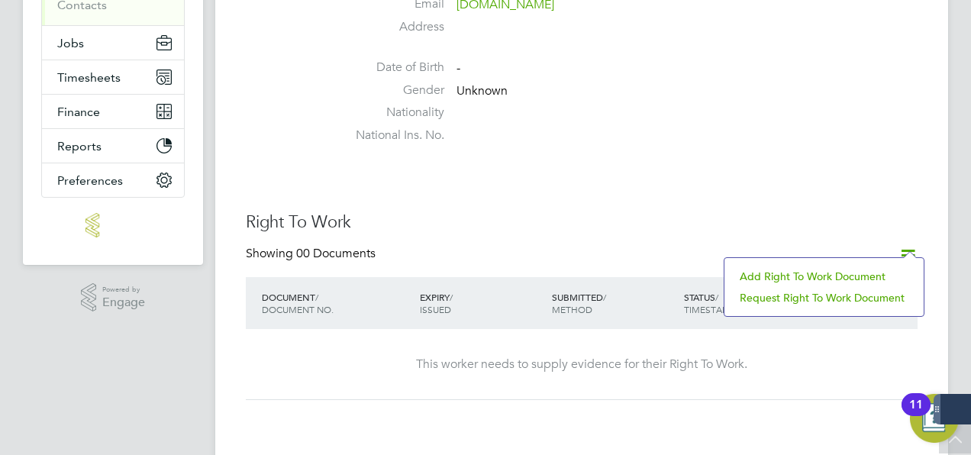
click at [848, 278] on li "Add Right To Work Document" at bounding box center [824, 276] width 184 height 21
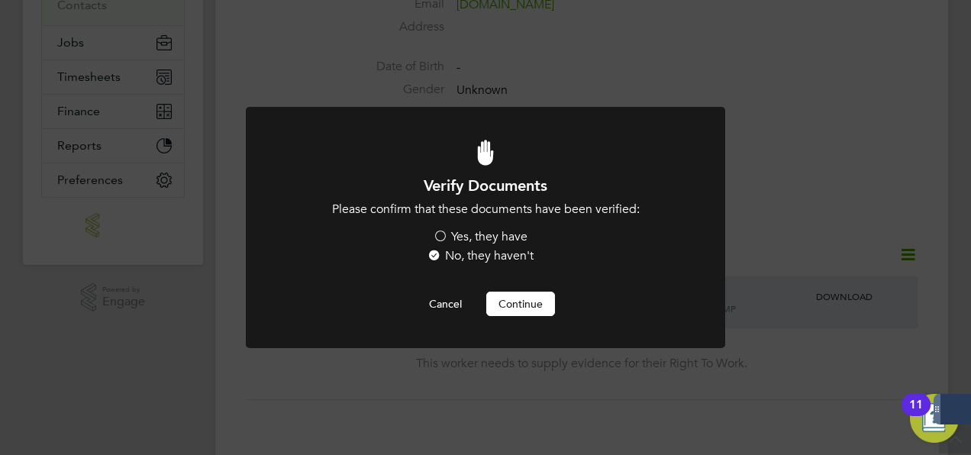
scroll to position [0, 0]
click at [470, 232] on label "Yes, they have" at bounding box center [480, 237] width 95 height 16
click at [0, 0] on input "Yes, they have" at bounding box center [0, 0] width 0 height 0
click at [525, 307] on button "Continue" at bounding box center [520, 304] width 69 height 24
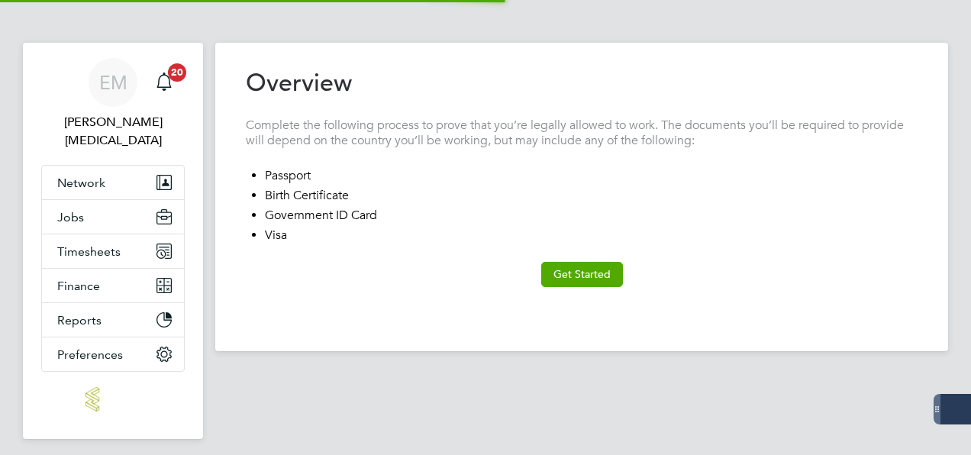
type input "[GEOGRAPHIC_DATA]"
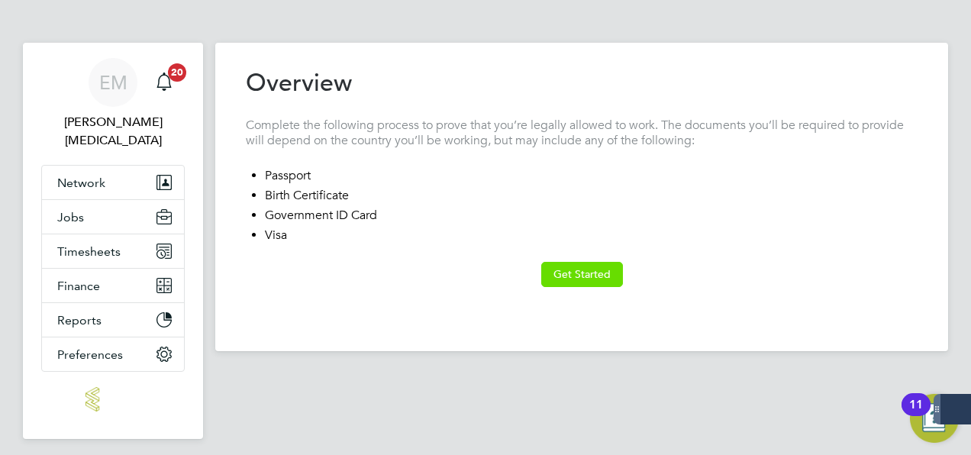
click at [577, 280] on button "Get Started" at bounding box center [582, 274] width 82 height 24
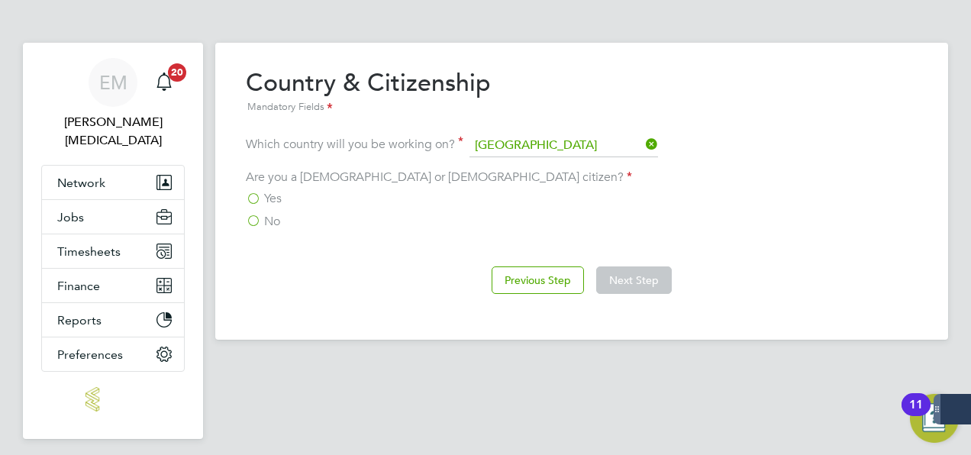
click at [257, 220] on label "No" at bounding box center [263, 221] width 34 height 15
click at [0, 0] on input "No" at bounding box center [0, 0] width 0 height 0
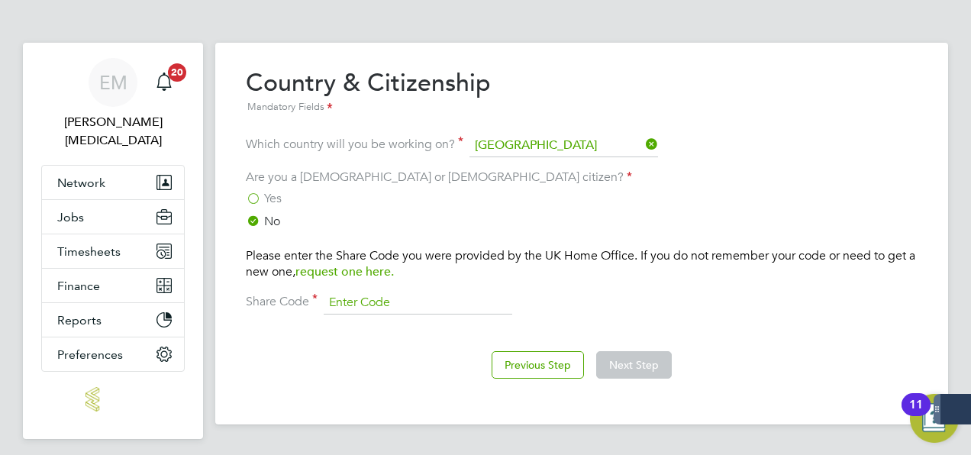
click at [338, 302] on input at bounding box center [418, 303] width 189 height 23
paste input "WKT Y63 6K7"
type input "WKT Y63 6K7"
click at [621, 380] on div "Previous Step Next Step" at bounding box center [582, 363] width 672 height 61
click at [620, 370] on button "Next Step" at bounding box center [634, 364] width 76 height 27
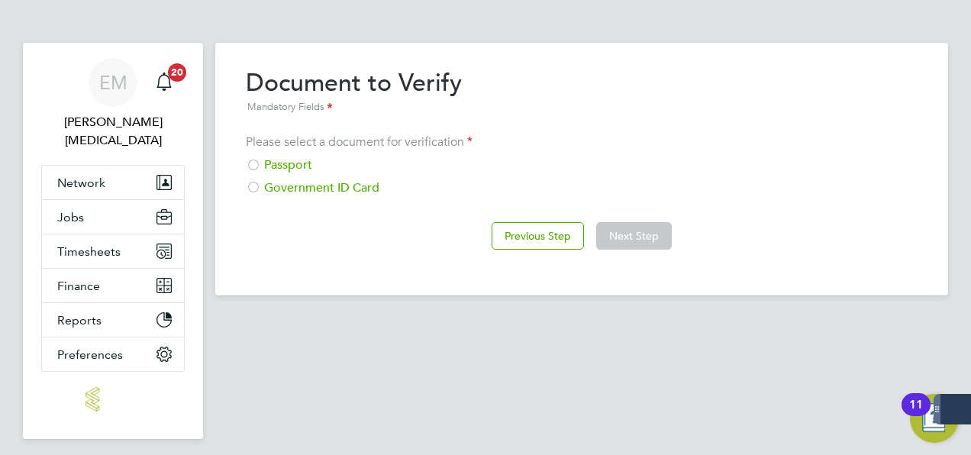
click at [301, 168] on div "Passport" at bounding box center [582, 165] width 672 height 16
click at [654, 225] on button "Next Step" at bounding box center [634, 235] width 76 height 27
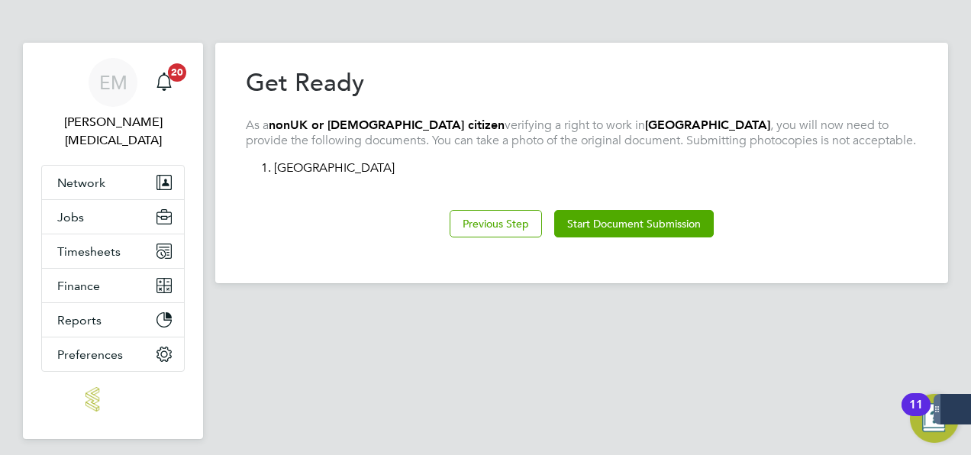
click at [654, 225] on button "Start Document Submission" at bounding box center [634, 223] width 160 height 27
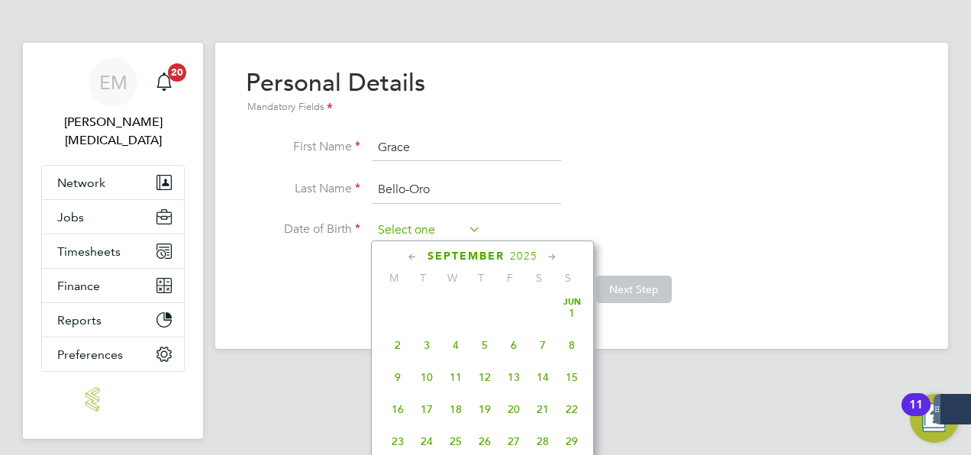
click at [399, 225] on input at bounding box center [427, 230] width 108 height 23
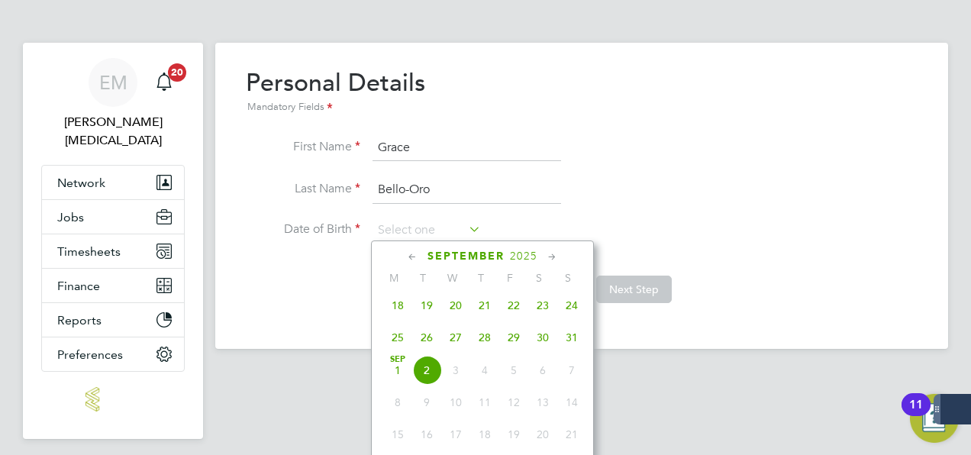
click at [515, 257] on span "2025" at bounding box center [523, 256] width 27 height 13
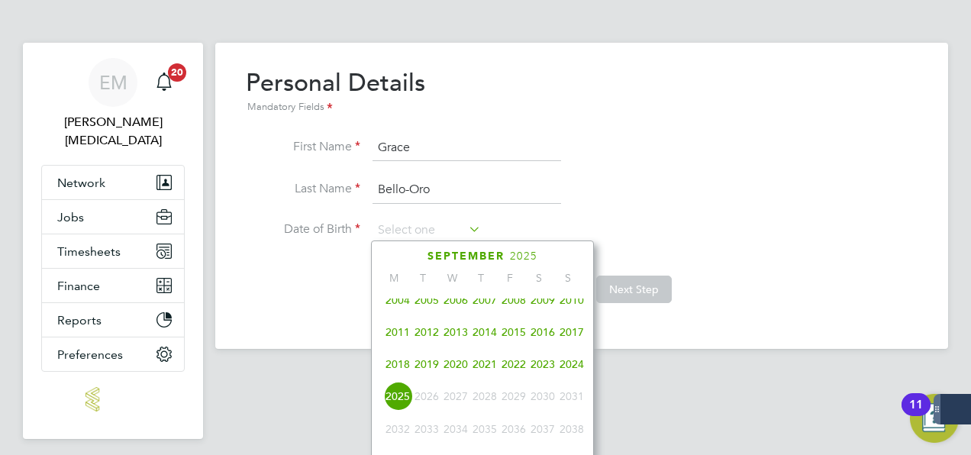
click at [396, 305] on span "2004" at bounding box center [397, 300] width 29 height 29
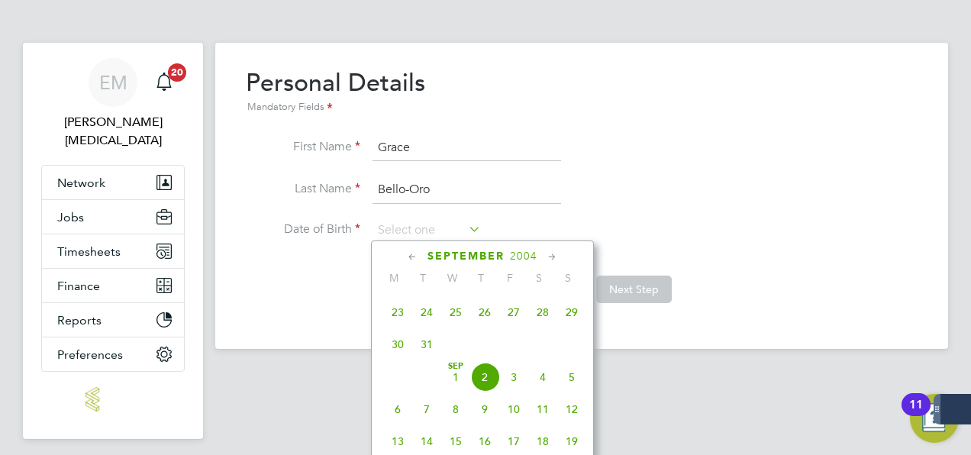
scroll to position [473, 0]
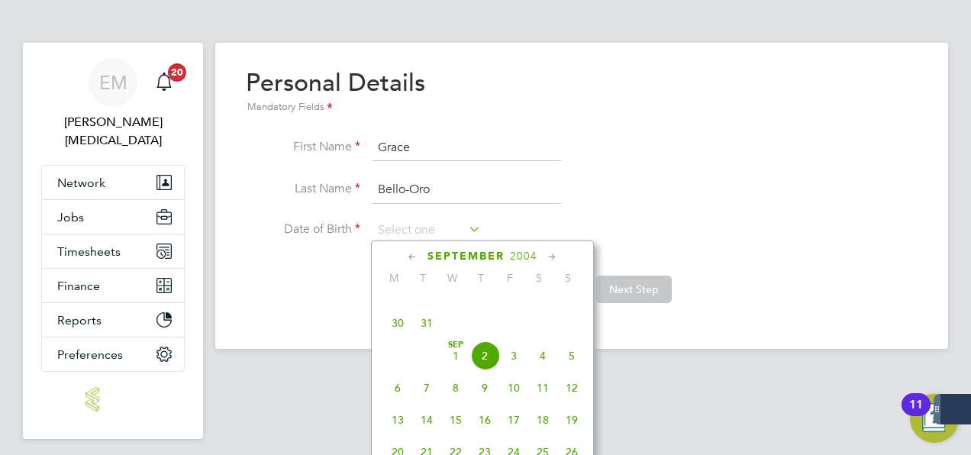
click at [576, 425] on span "19" at bounding box center [571, 419] width 29 height 29
type input "[DATE]"
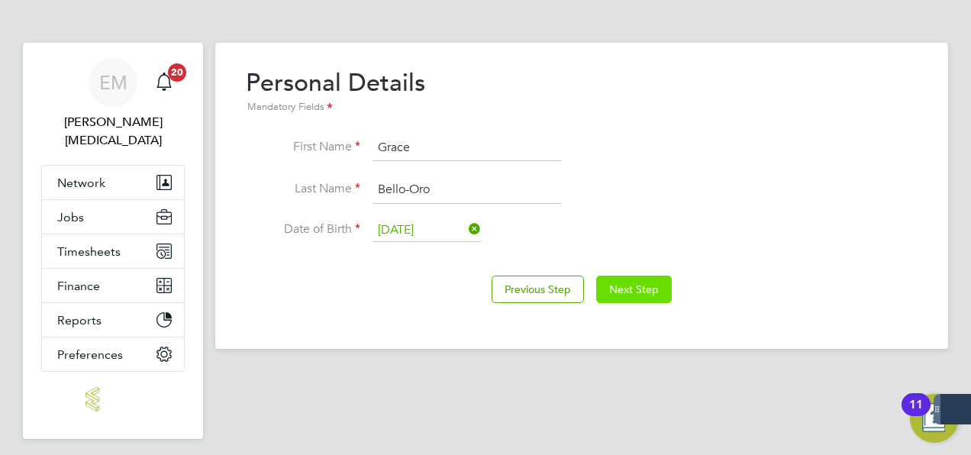
click at [643, 280] on button "Next Step" at bounding box center [634, 289] width 76 height 27
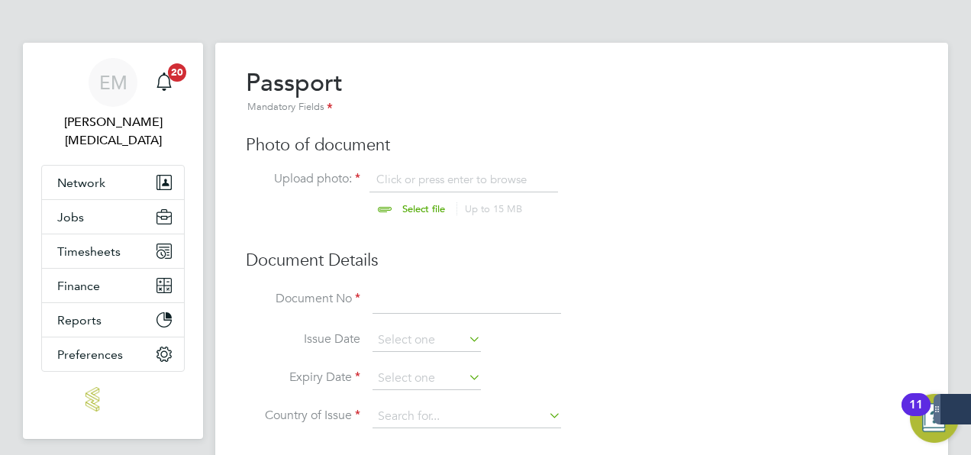
scroll to position [102, 0]
